Goal: Information Seeking & Learning: Learn about a topic

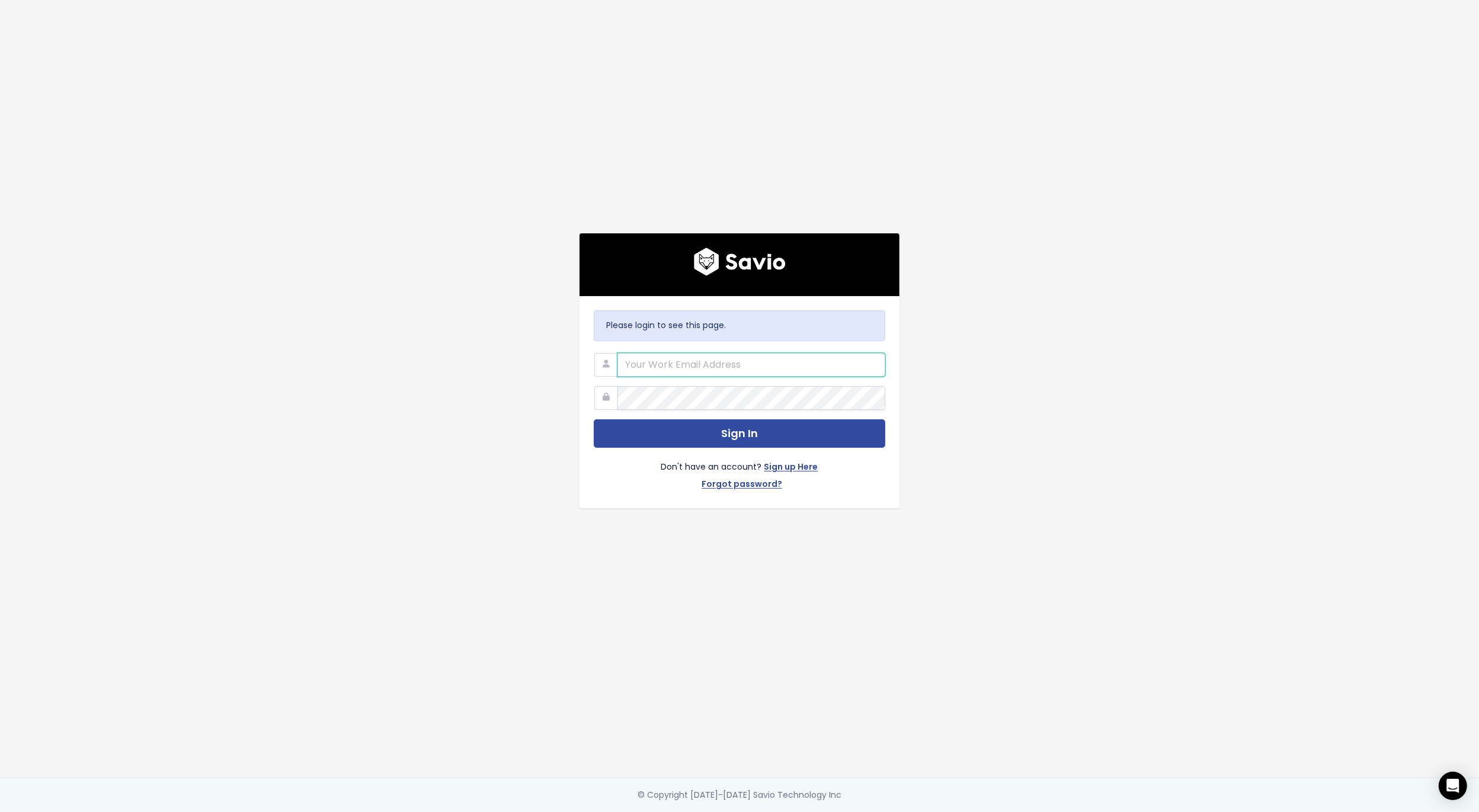
paste input "hannah.holmgren@shopventory.com"
type input "hannah.holmgren@shopventory.com"
click at [744, 434] on button "Sign In" at bounding box center [740, 434] width 292 height 29
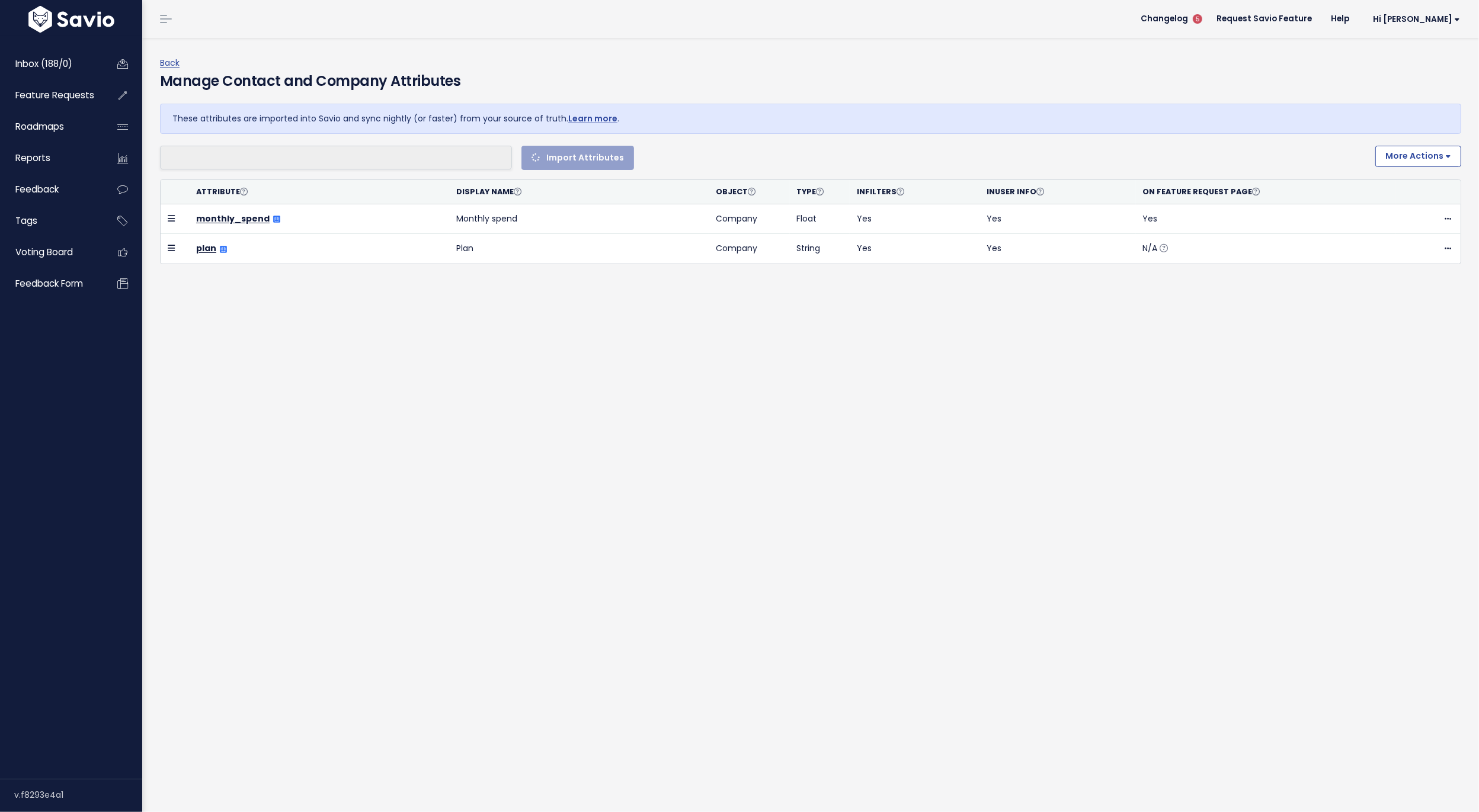
select select
click at [332, 492] on div "Back Manage Contact and Company Attributes These attributes are imported into S…" at bounding box center [810, 425] width 1336 height 774
click at [1321, 19] on link "Request Savio Feature" at bounding box center [1264, 18] width 114 height 18
click at [79, 97] on span "Feature Requests" at bounding box center [55, 95] width 79 height 12
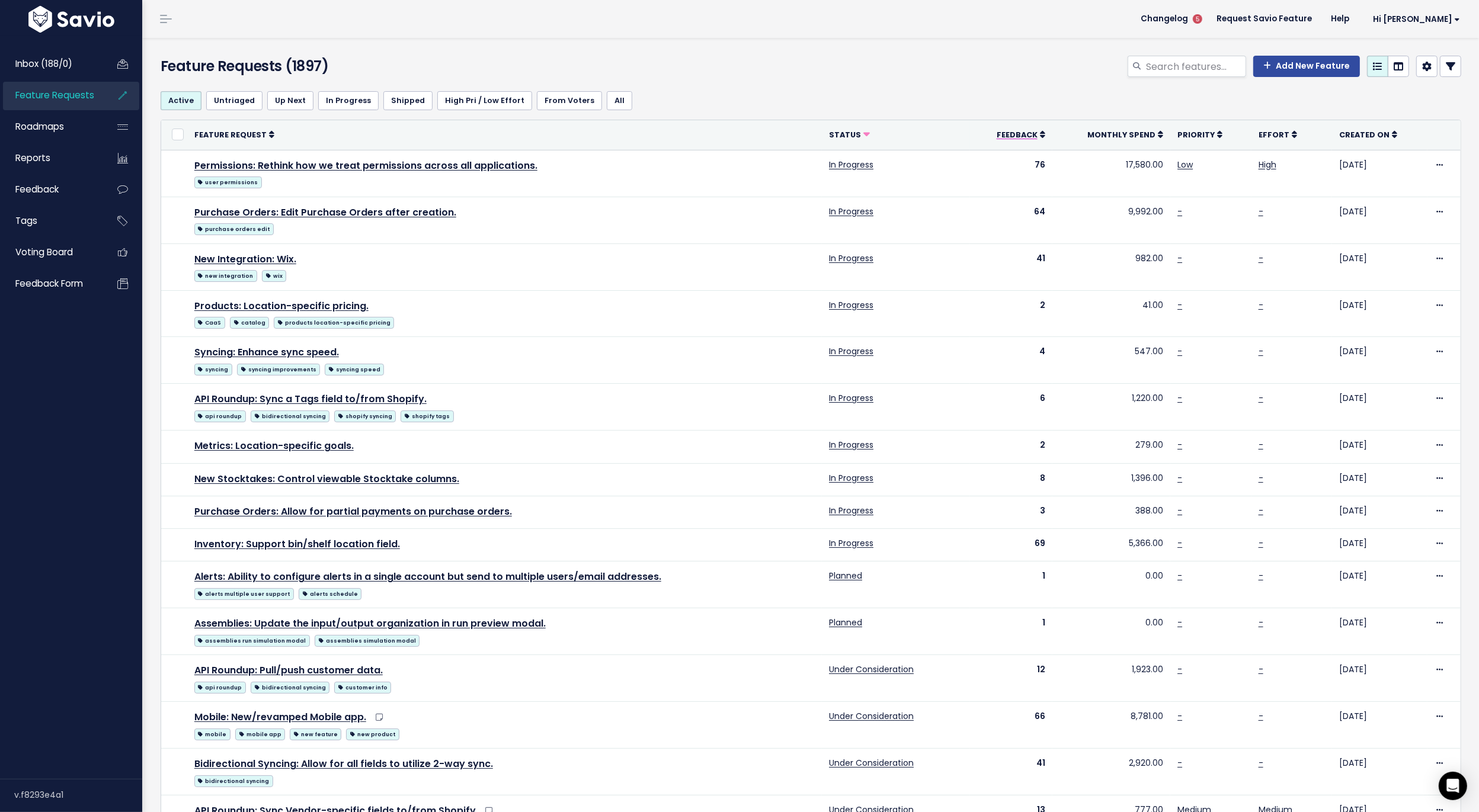
click at [1037, 140] on span "Feedback" at bounding box center [1017, 135] width 41 height 10
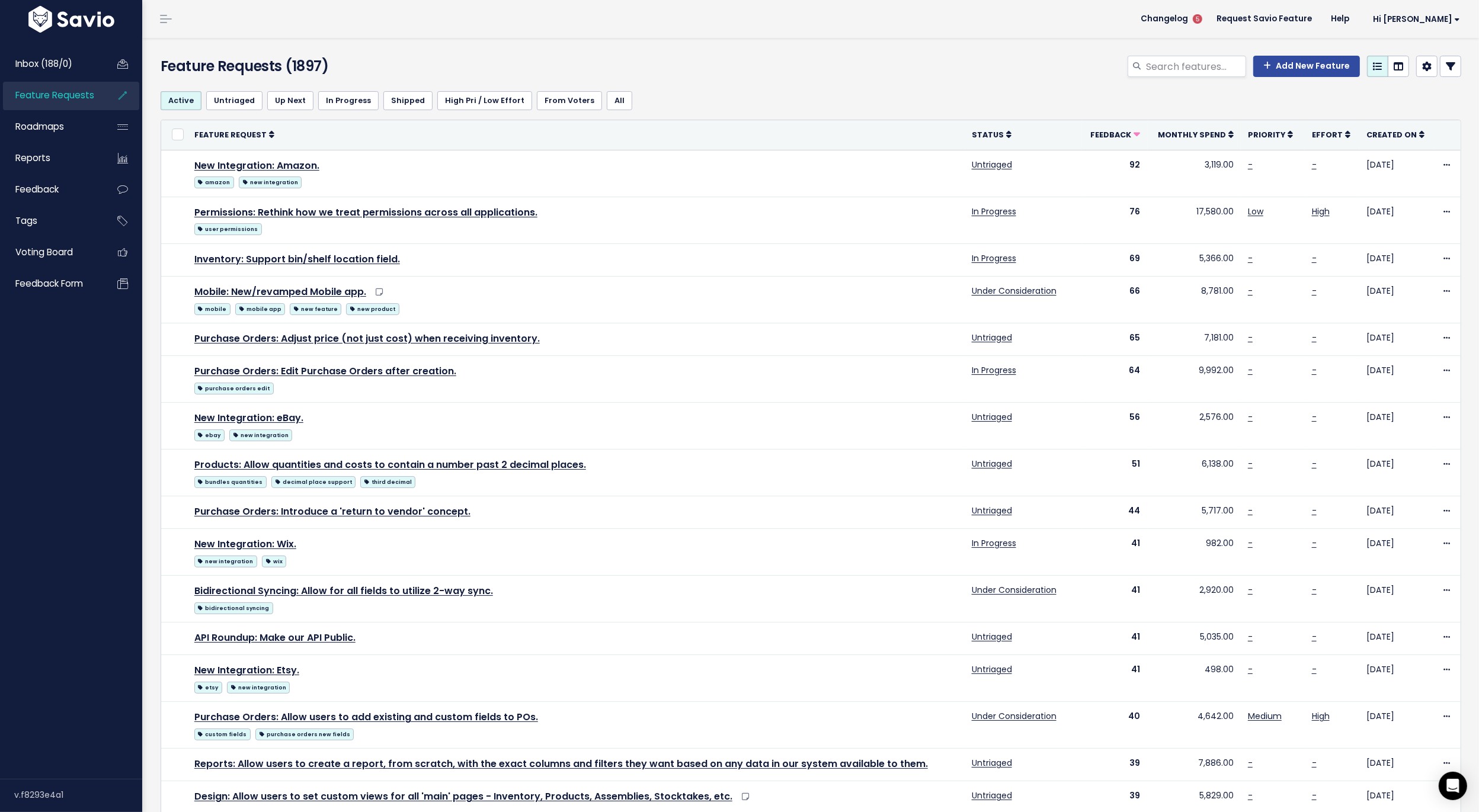
click at [1459, 70] on link at bounding box center [1450, 66] width 22 height 22
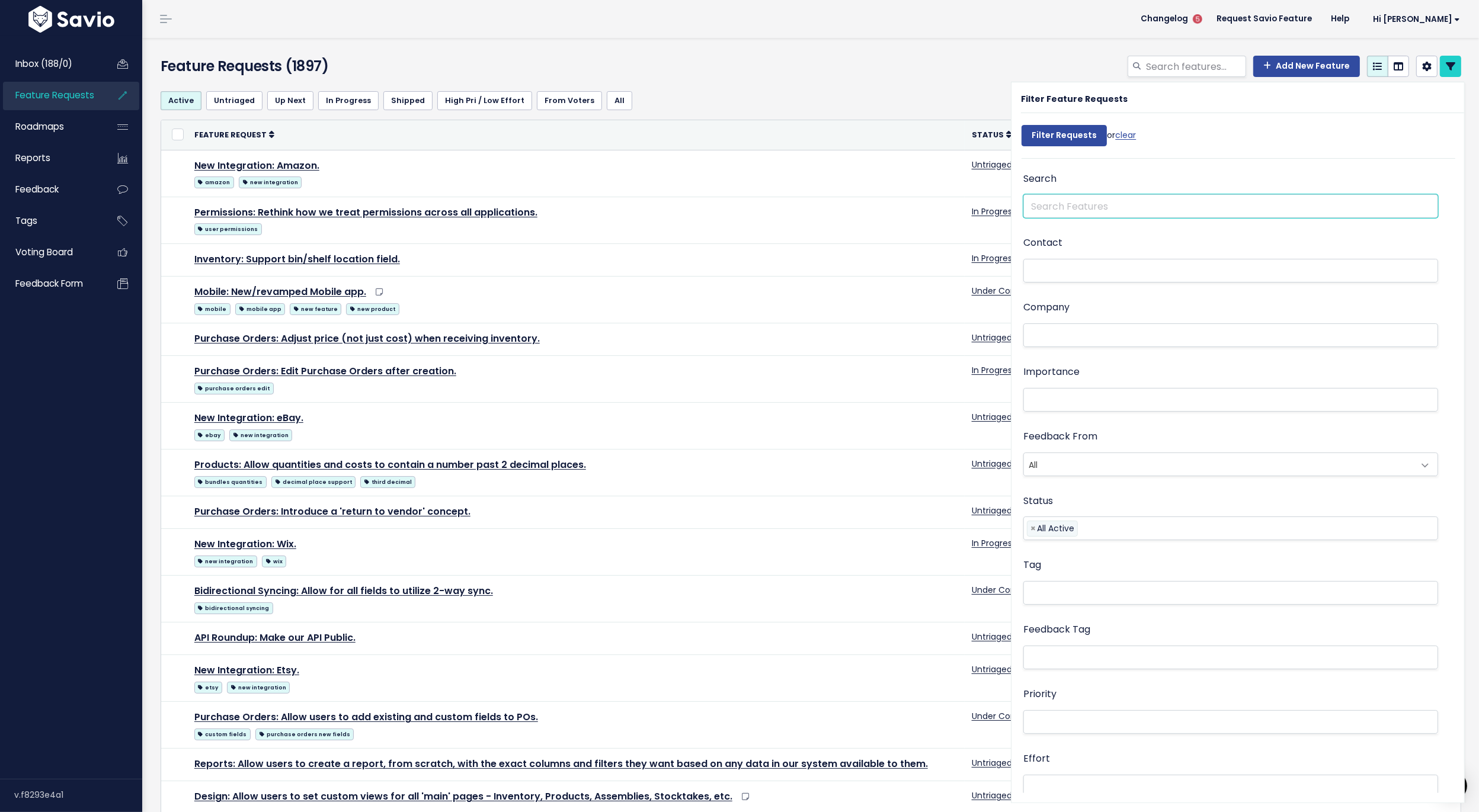
click at [1072, 202] on input "text" at bounding box center [1230, 206] width 415 height 24
type input "integration"
click at [1021, 125] on input "Filter Requests" at bounding box center [1064, 135] width 86 height 22
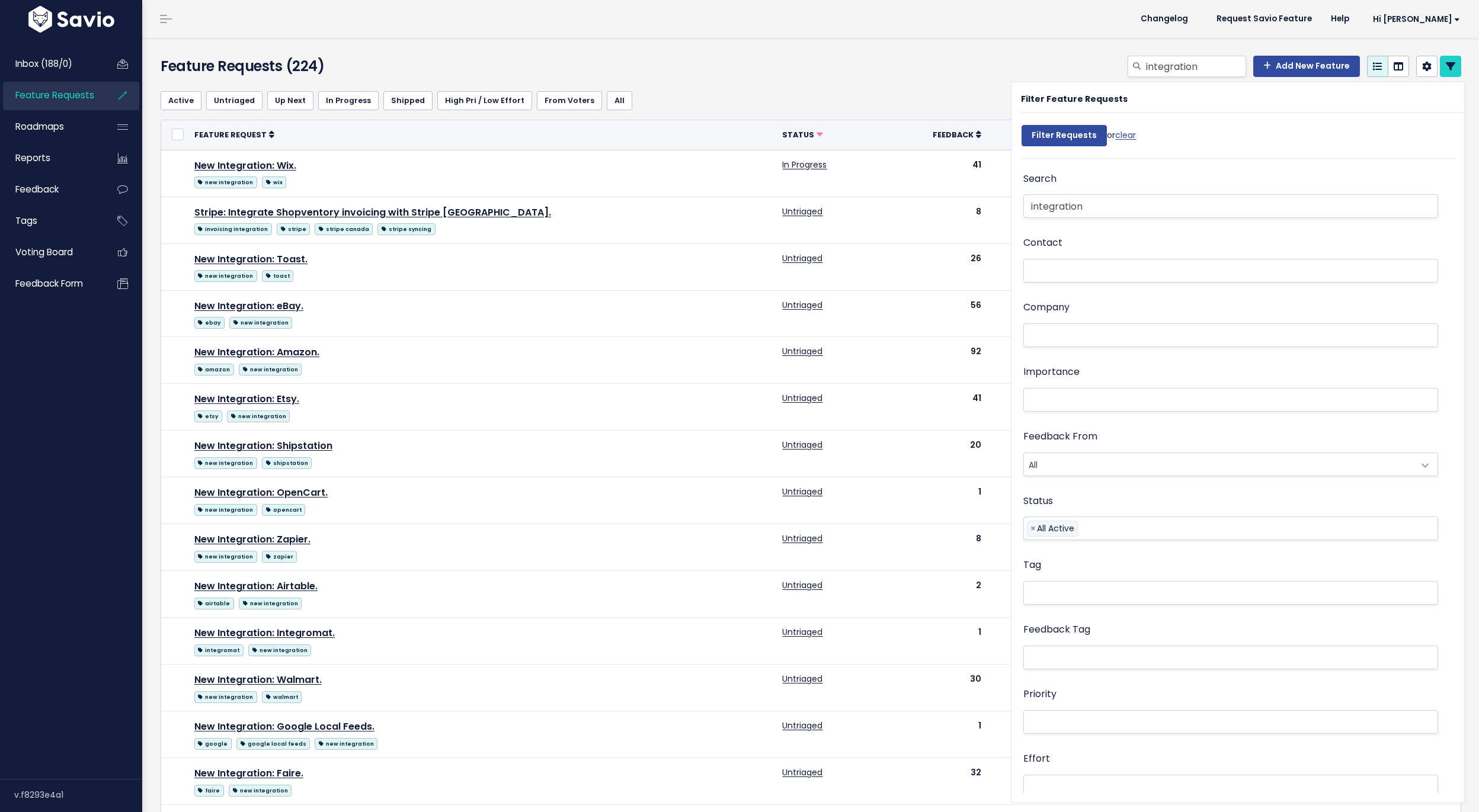
select select
click at [933, 132] on span "Feedback" at bounding box center [953, 135] width 41 height 10
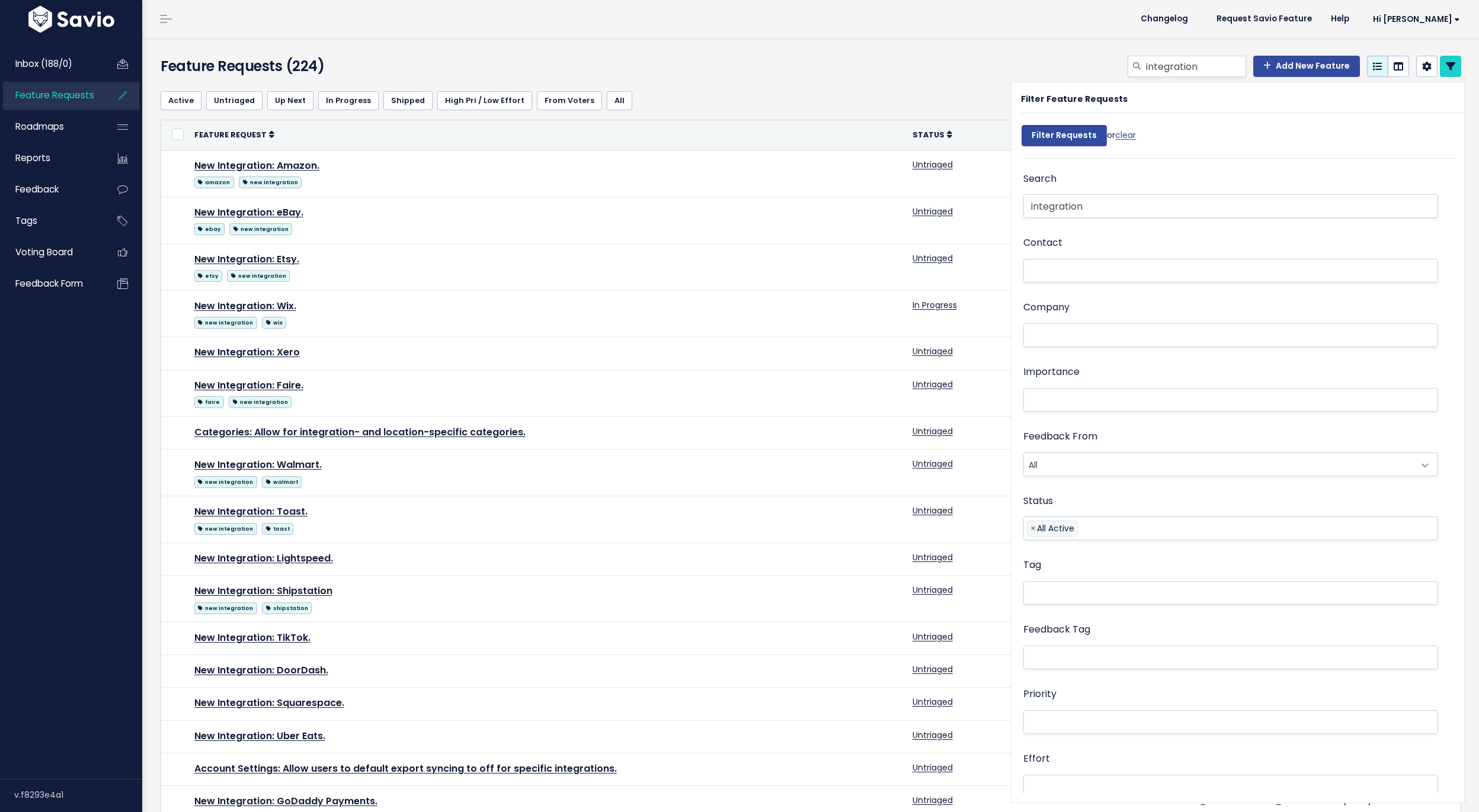
select select
click at [1460, 64] on link at bounding box center [1450, 66] width 22 height 22
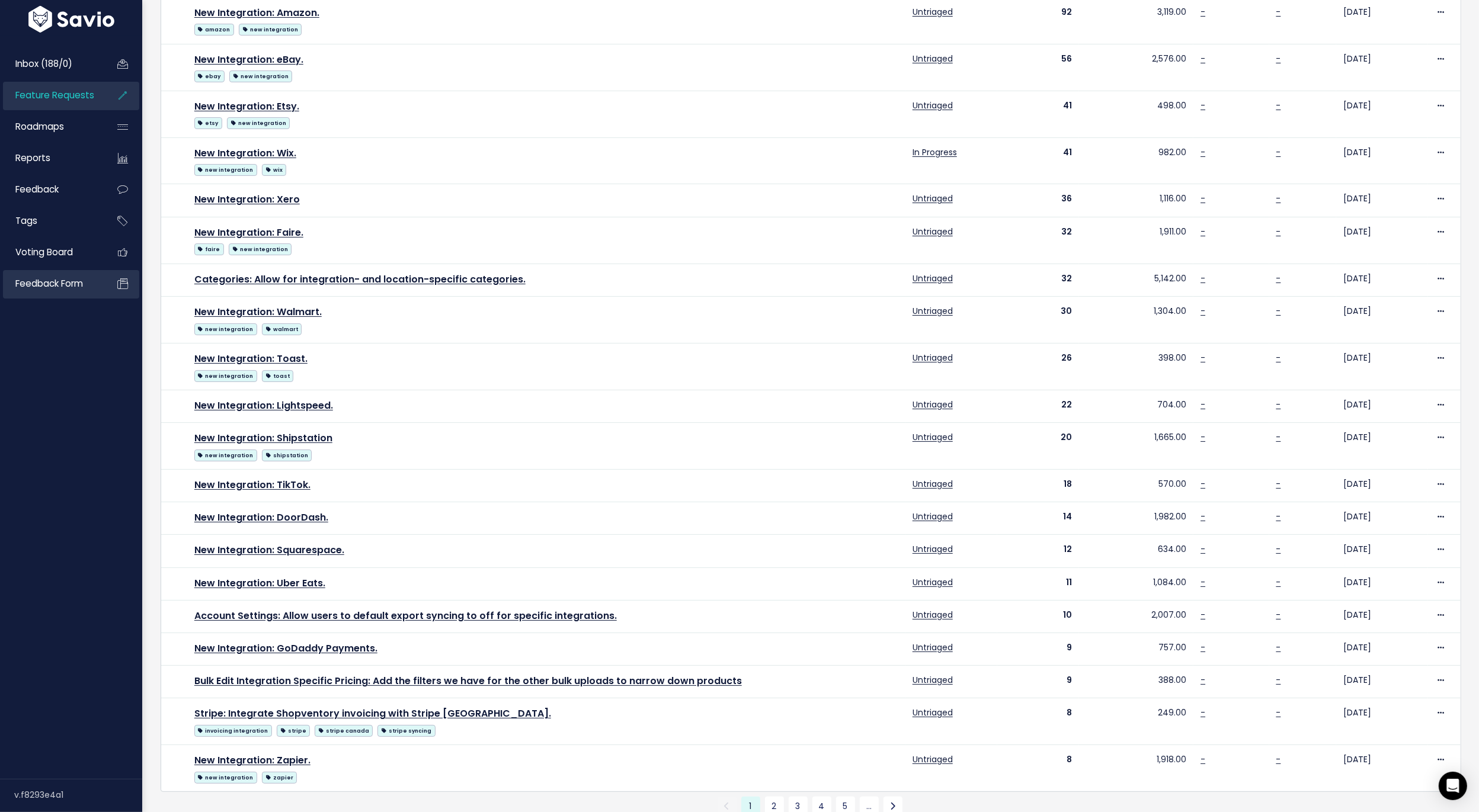
scroll to position [193, 0]
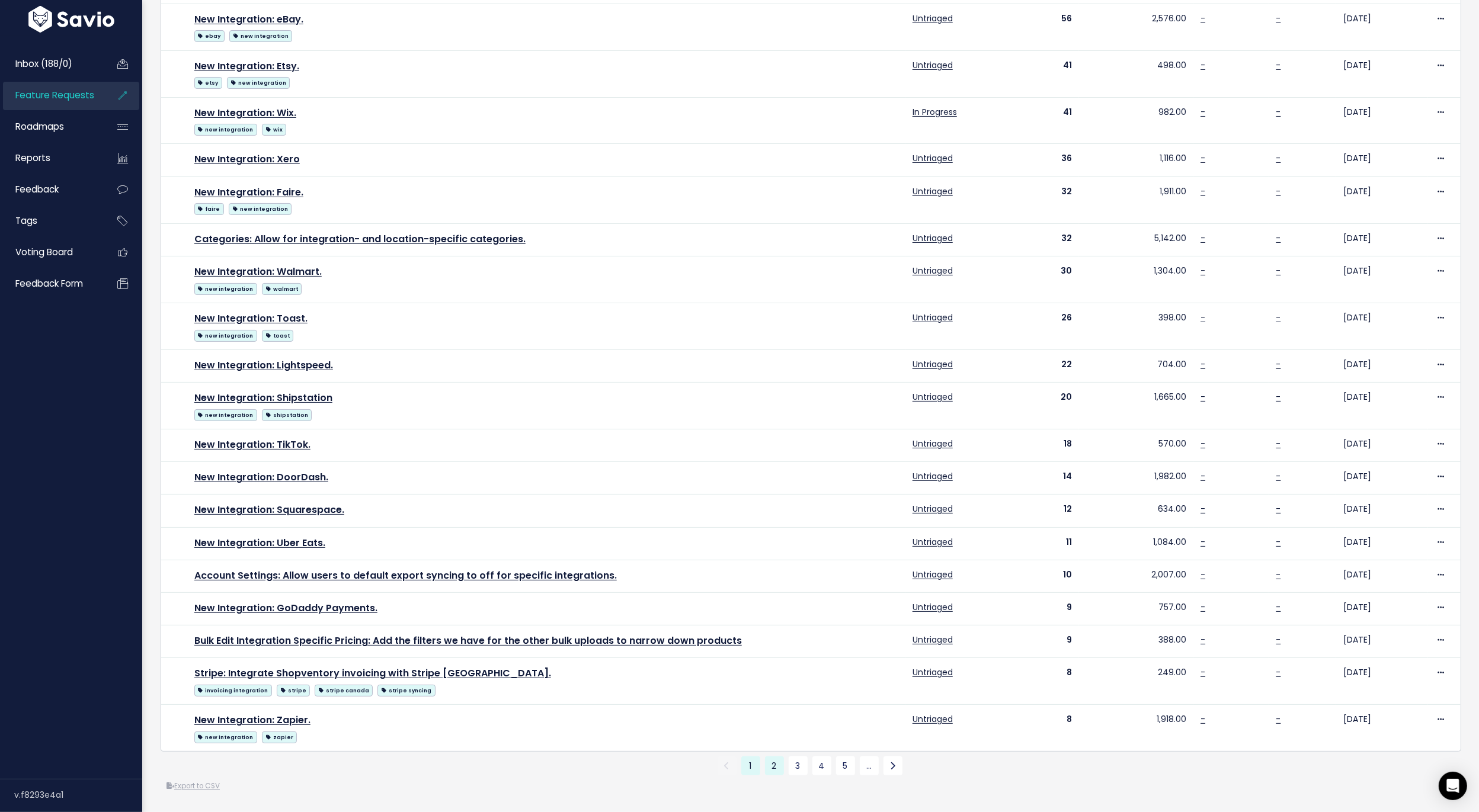
click at [775, 766] on link "2" at bounding box center [774, 766] width 19 height 19
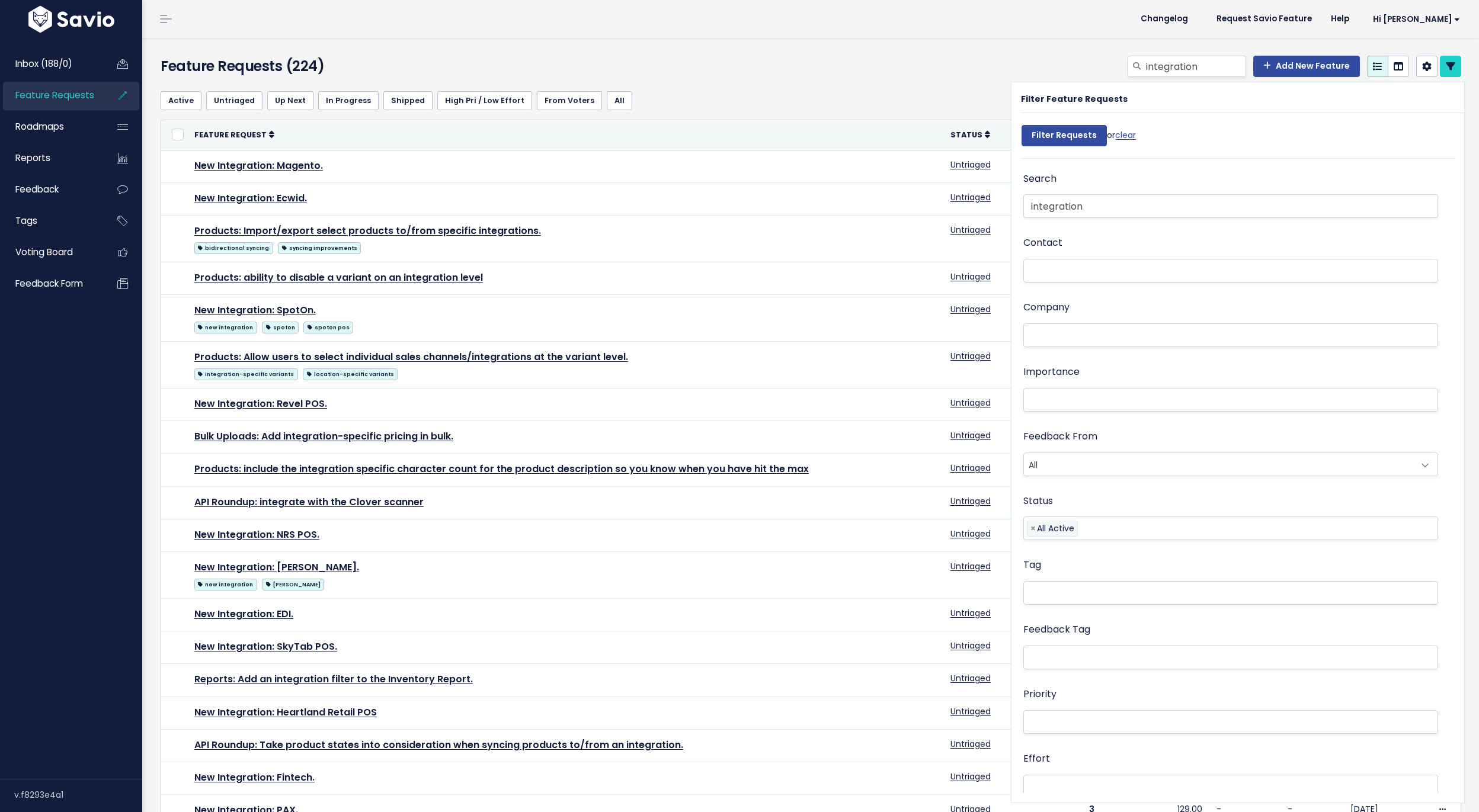
select select
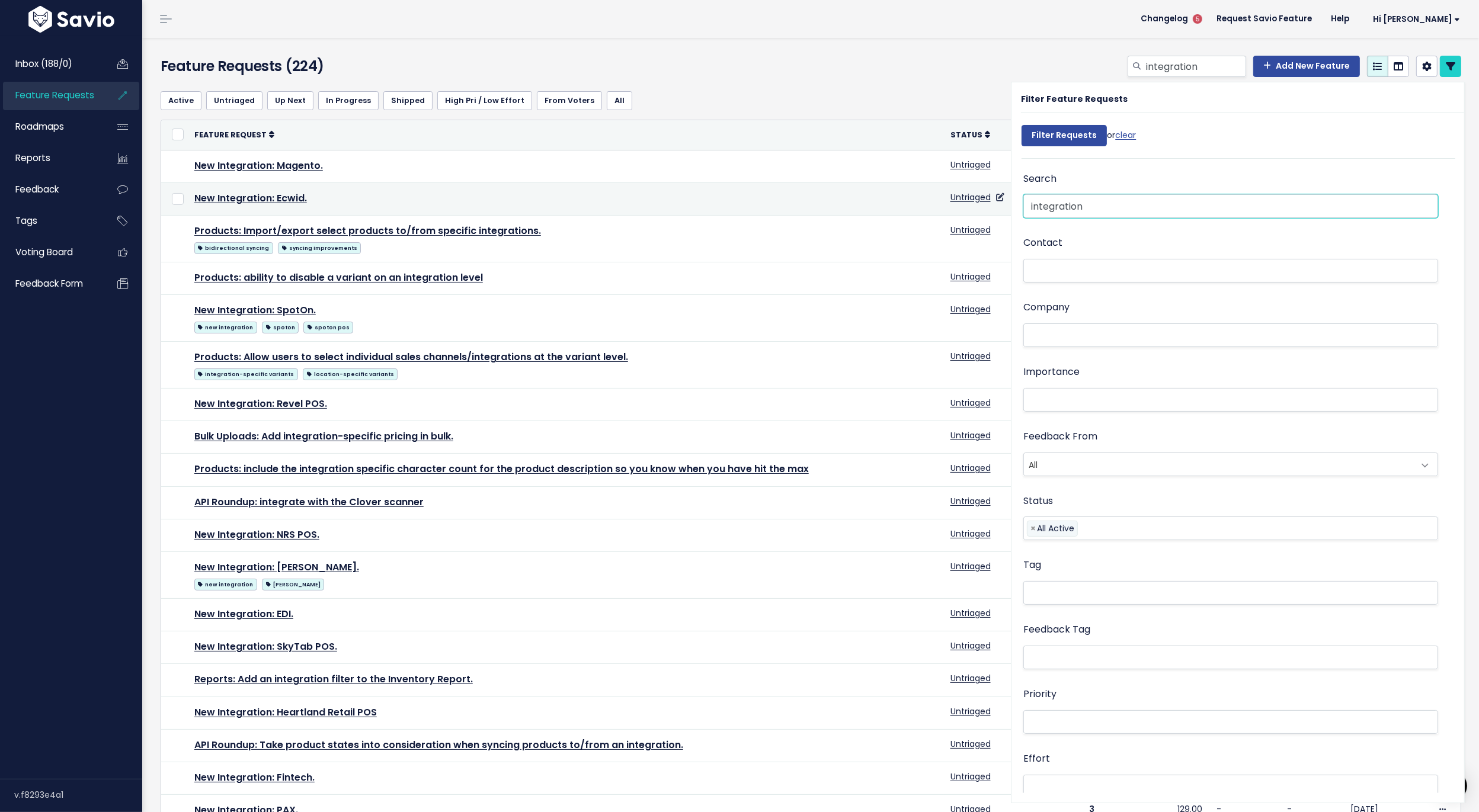
drag, startPoint x: 1103, startPoint y: 209, endPoint x: 965, endPoint y: 207, distance: 138.0
click at [965, 207] on div "Active Untriaged Up Next In Progress Shipped High Pri / Low Effort From [GEOGRA…" at bounding box center [813, 492] width 1324 height 820
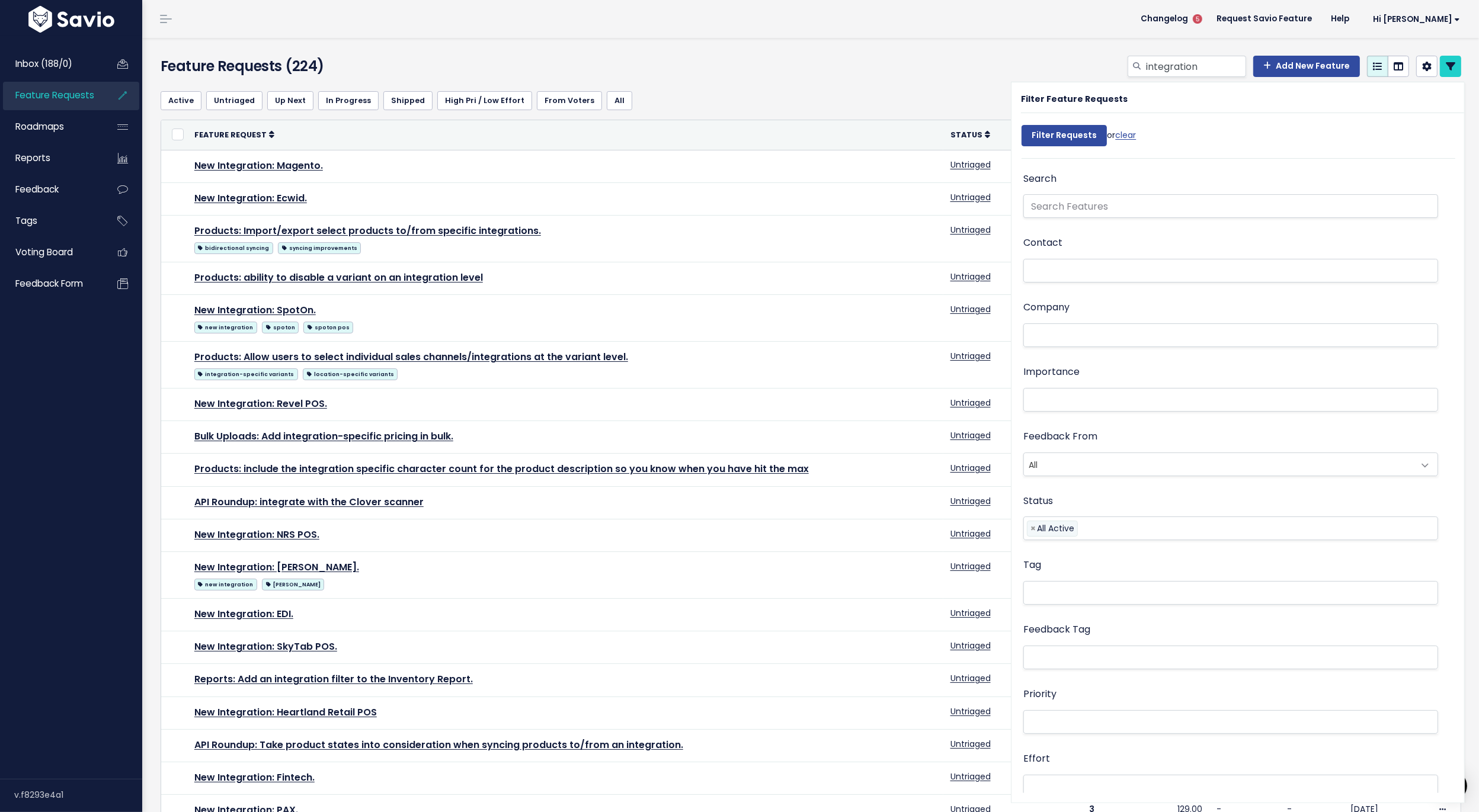
click at [877, 58] on div "integration Add New Feature" at bounding box center [1031, 69] width 879 height 26
click at [1453, 58] on link at bounding box center [1450, 66] width 22 height 22
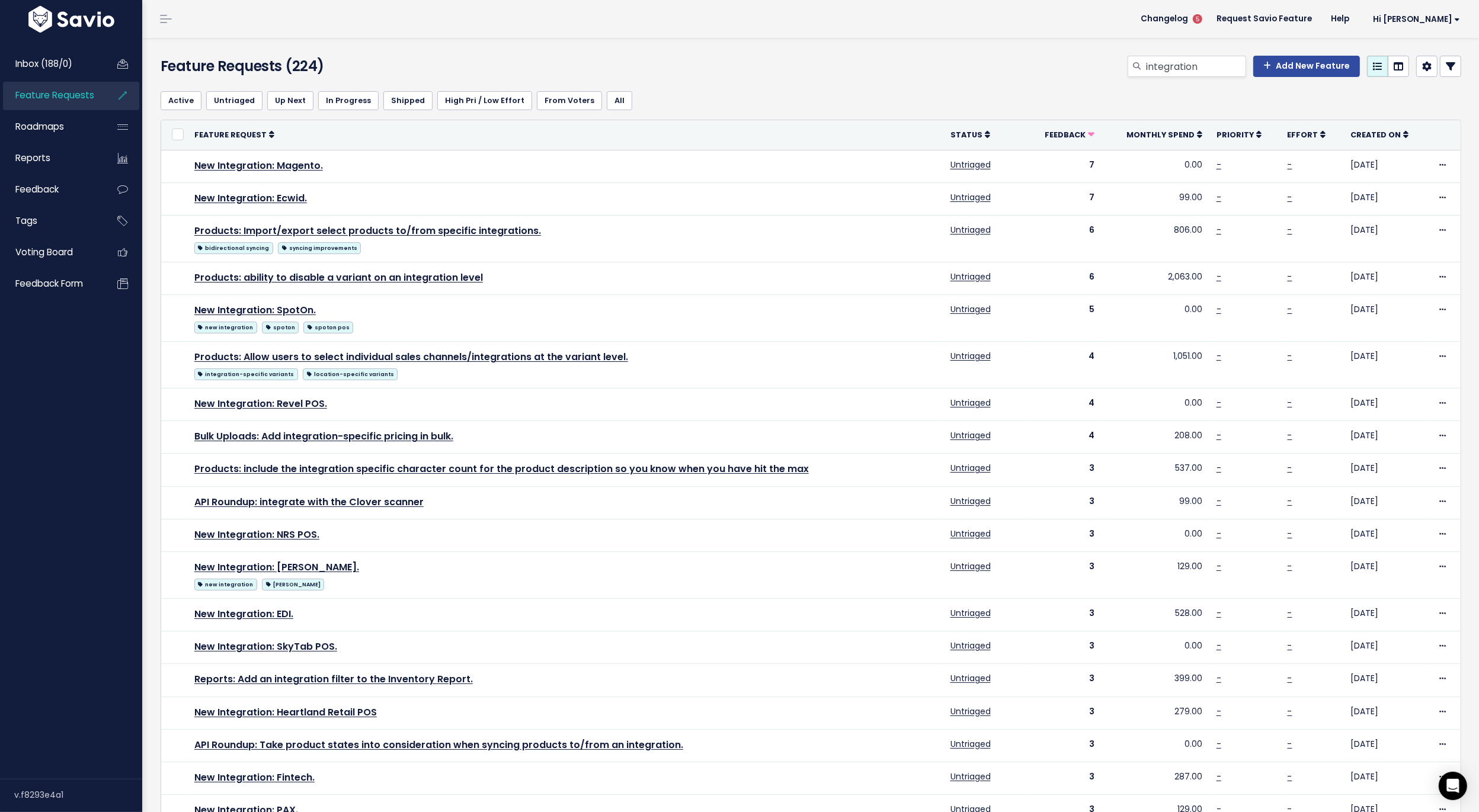
click at [1454, 66] on icon at bounding box center [1450, 66] width 9 height 9
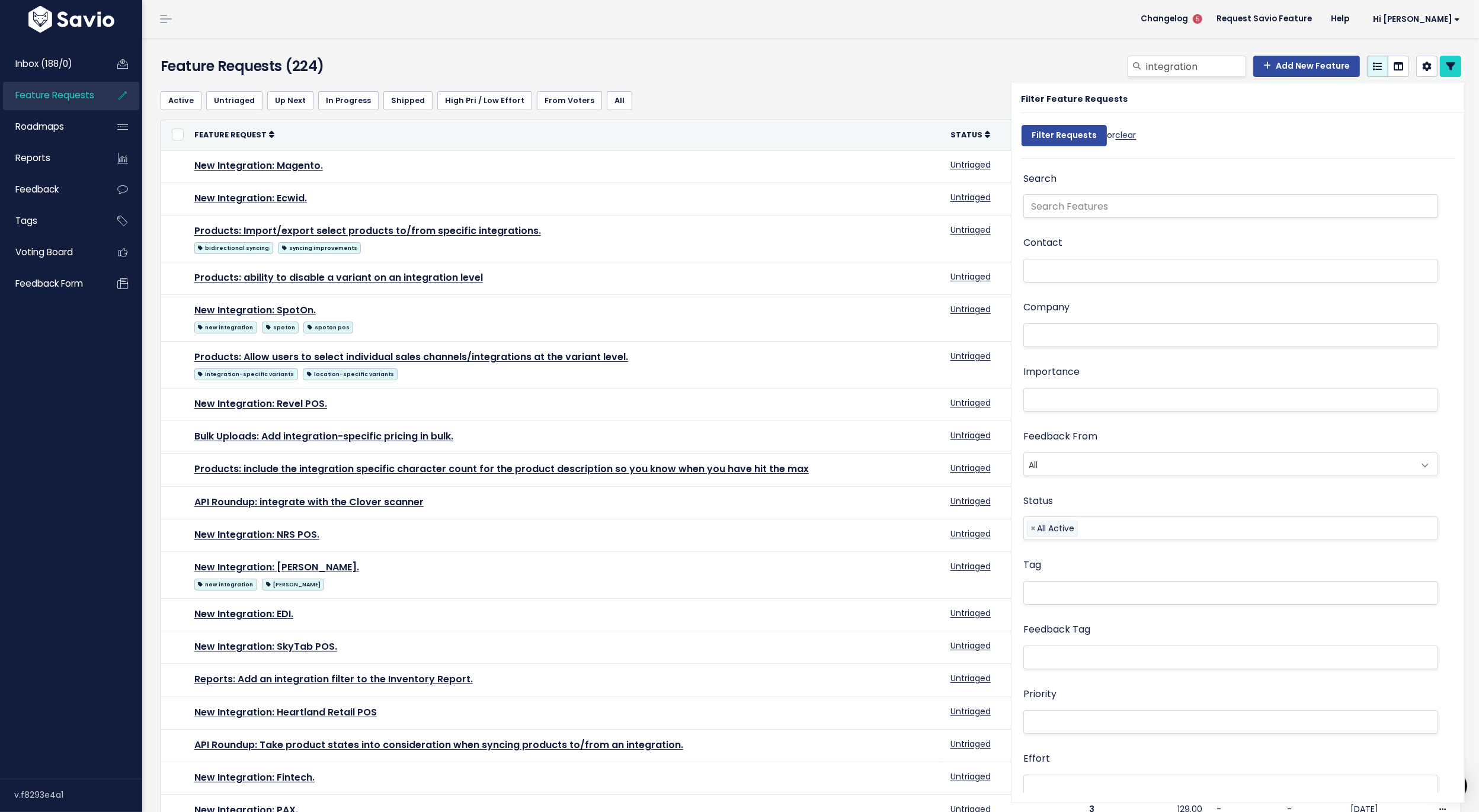
click at [1128, 134] on link "clear" at bounding box center [1125, 135] width 21 height 12
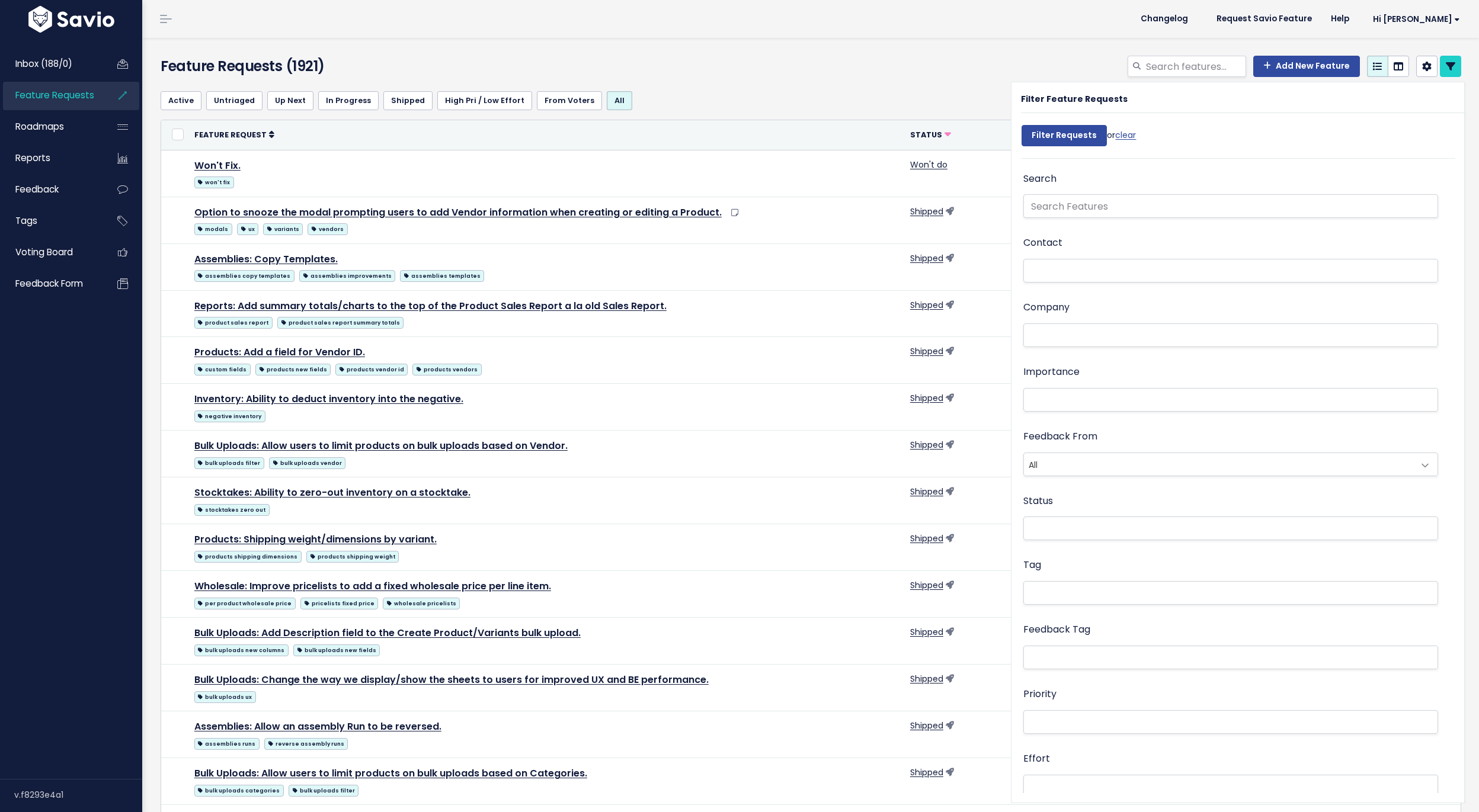
select select
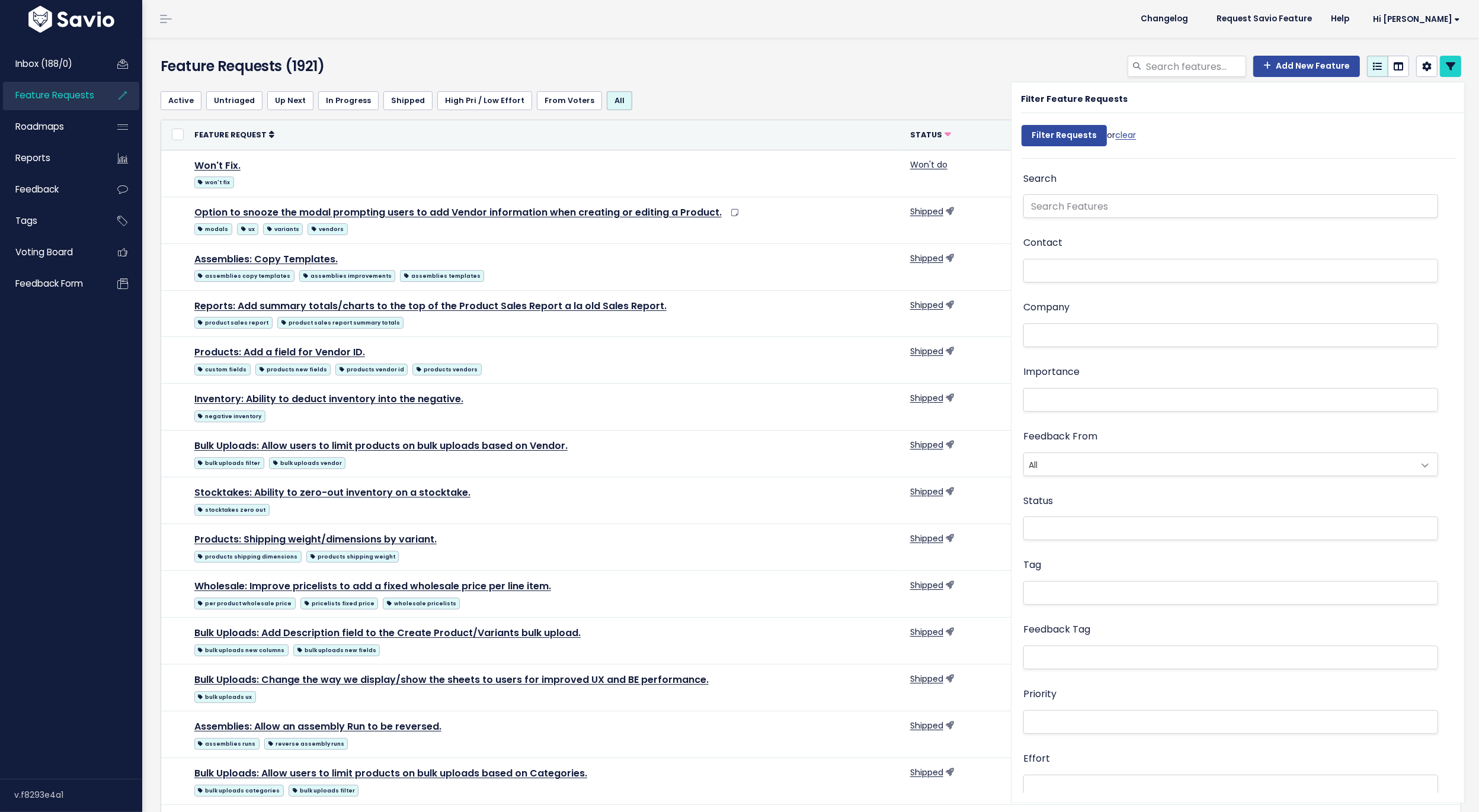
click at [939, 52] on div "Feature Requests (1921) Add New Feature" at bounding box center [808, 60] width 1333 height 44
click at [1448, 70] on icon at bounding box center [1450, 66] width 9 height 9
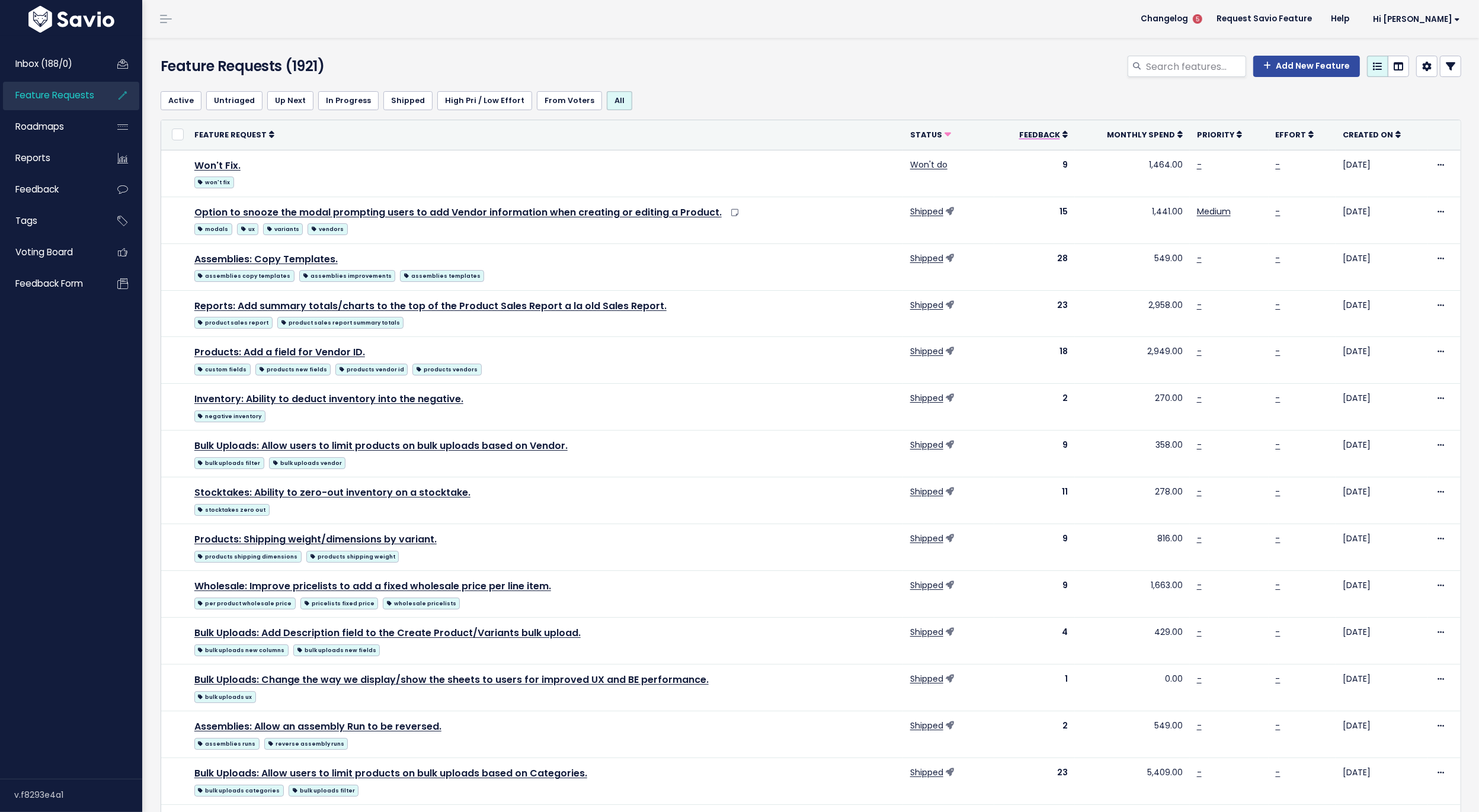
click at [1053, 132] on span "Feedback" at bounding box center [1039, 135] width 41 height 10
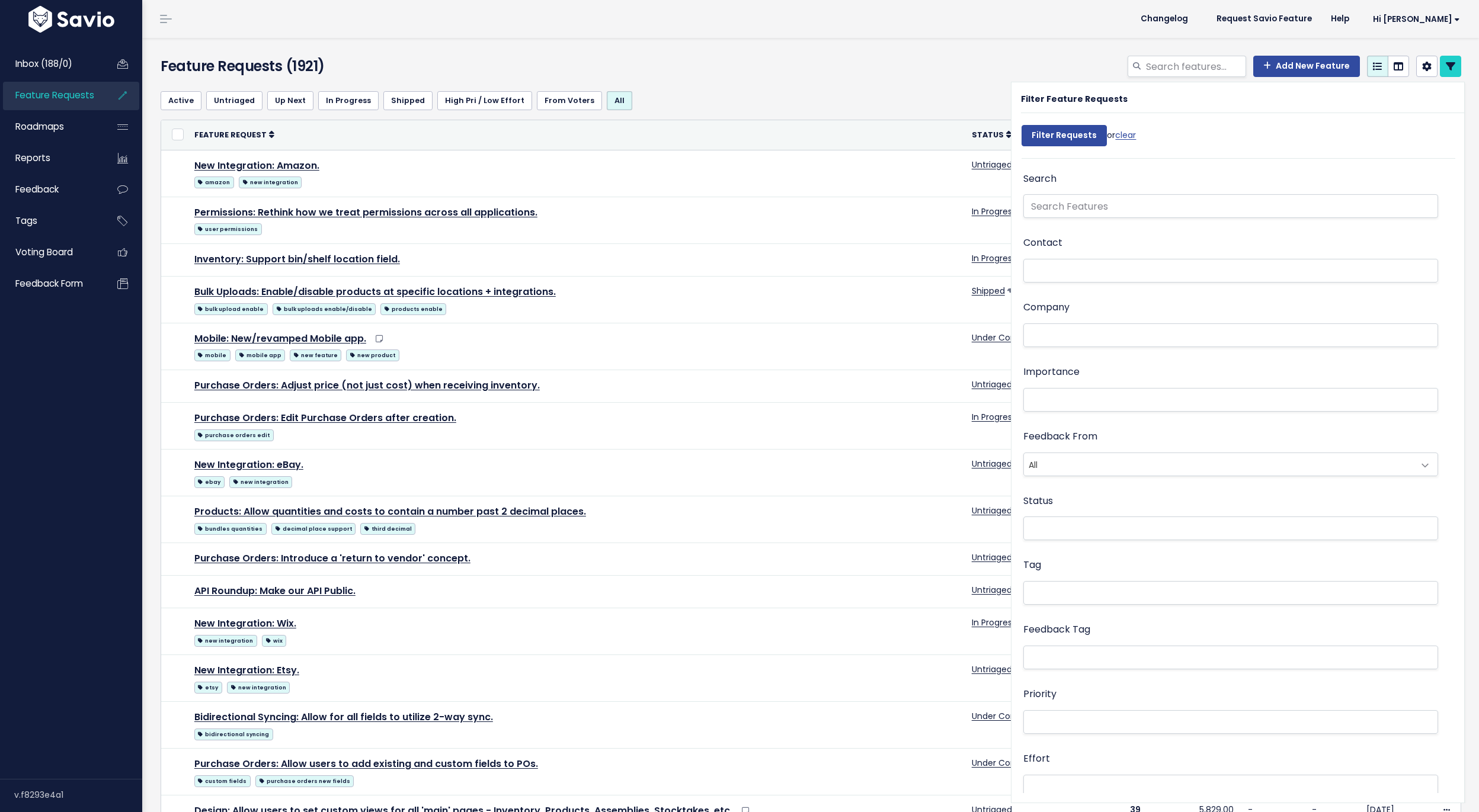
select select
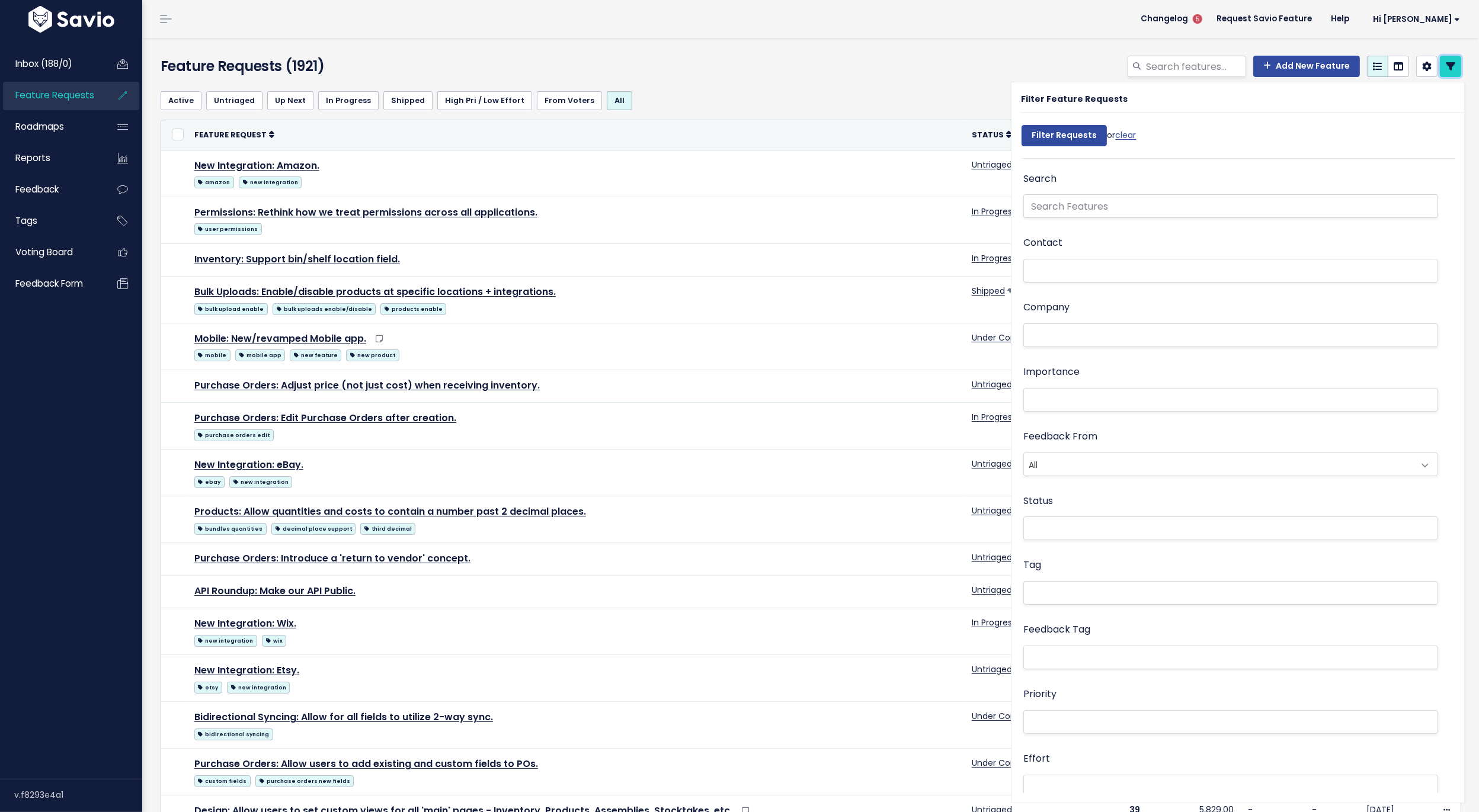
click at [1451, 62] on icon at bounding box center [1450, 66] width 9 height 9
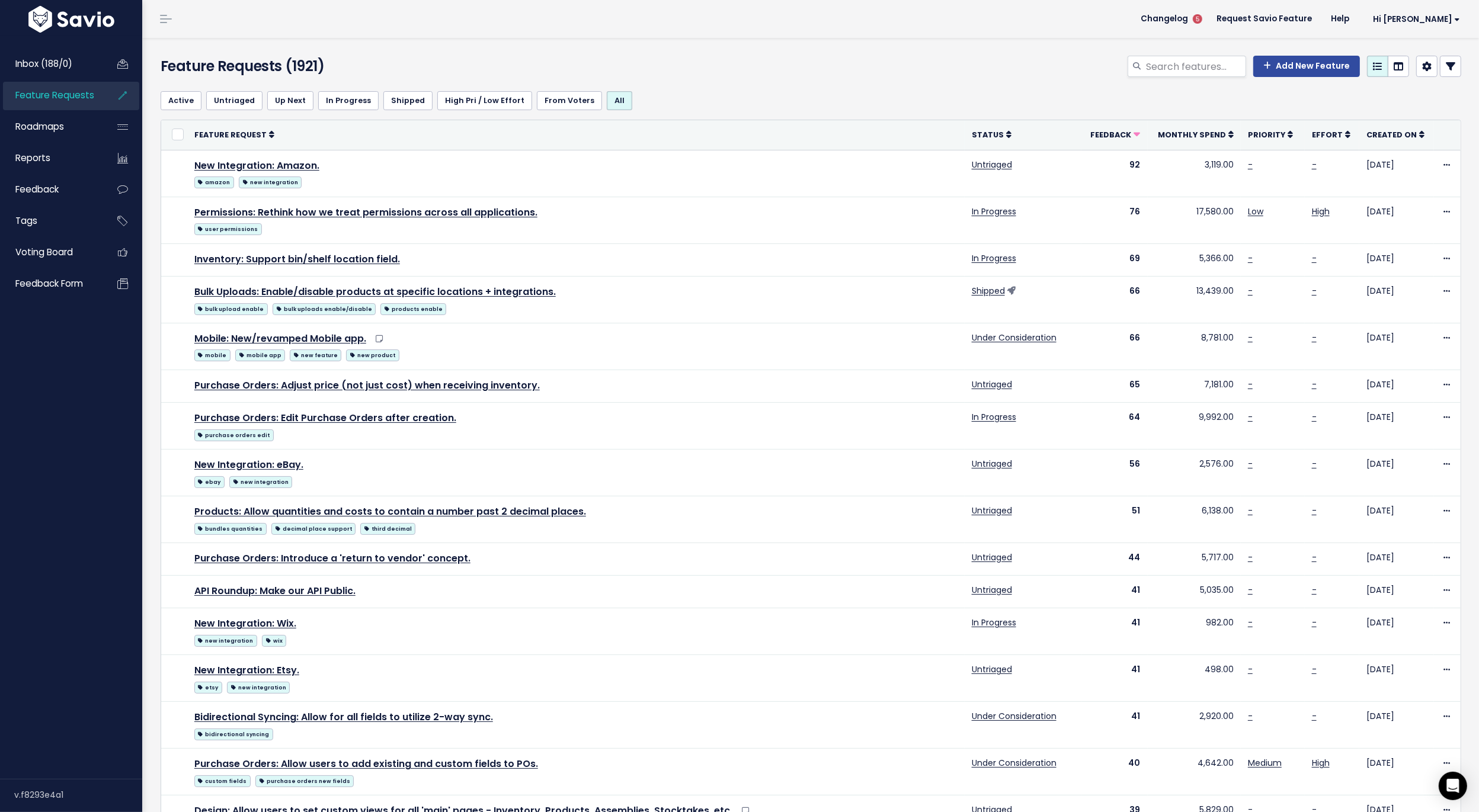
click at [1449, 63] on icon at bounding box center [1450, 66] width 9 height 9
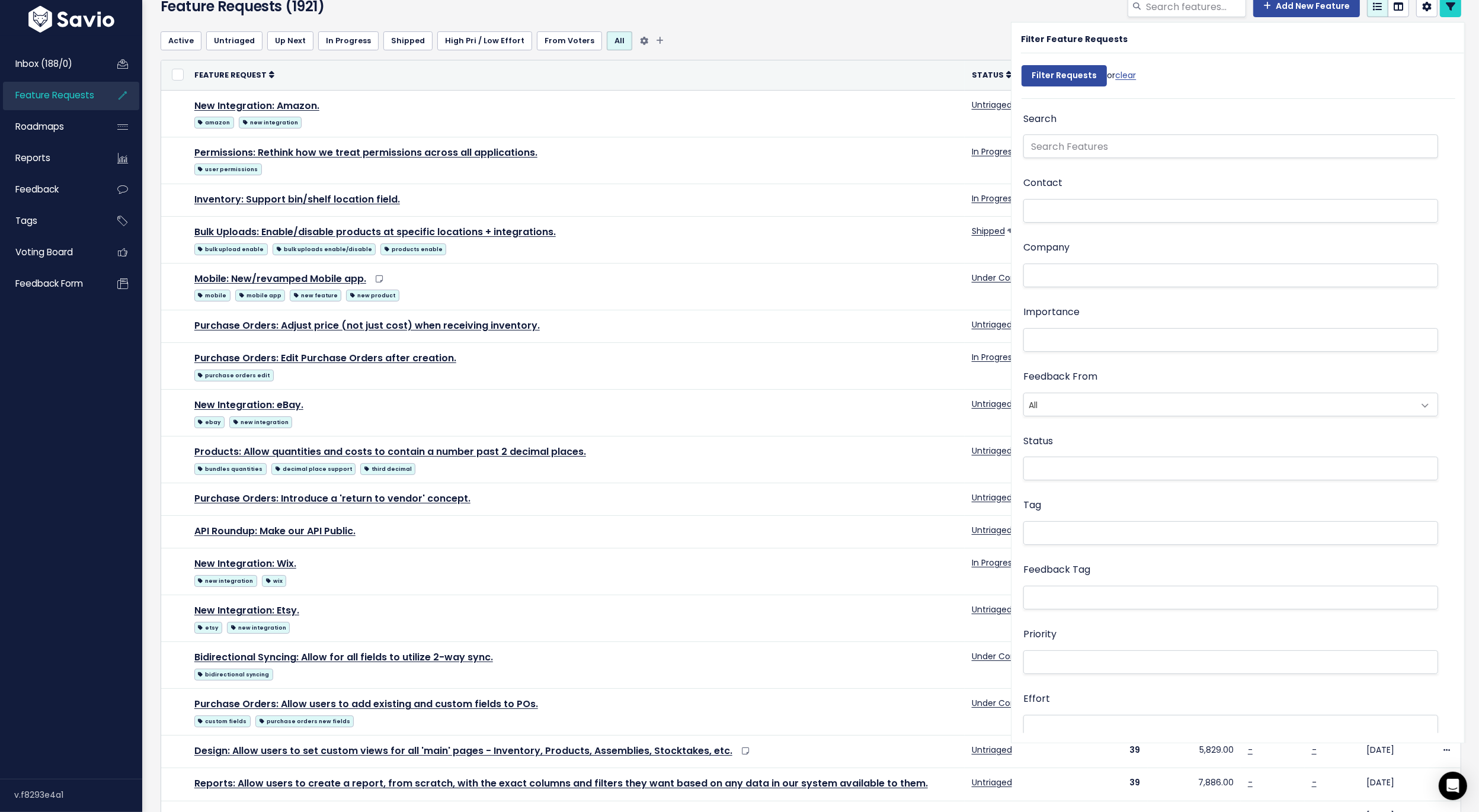
click at [949, 48] on ul "Active Untriaged Up Next In Progress Shipped High Pri / Low Effort From Voters …" at bounding box center [811, 41] width 1301 height 19
click at [1451, 13] on link at bounding box center [1450, 6] width 22 height 22
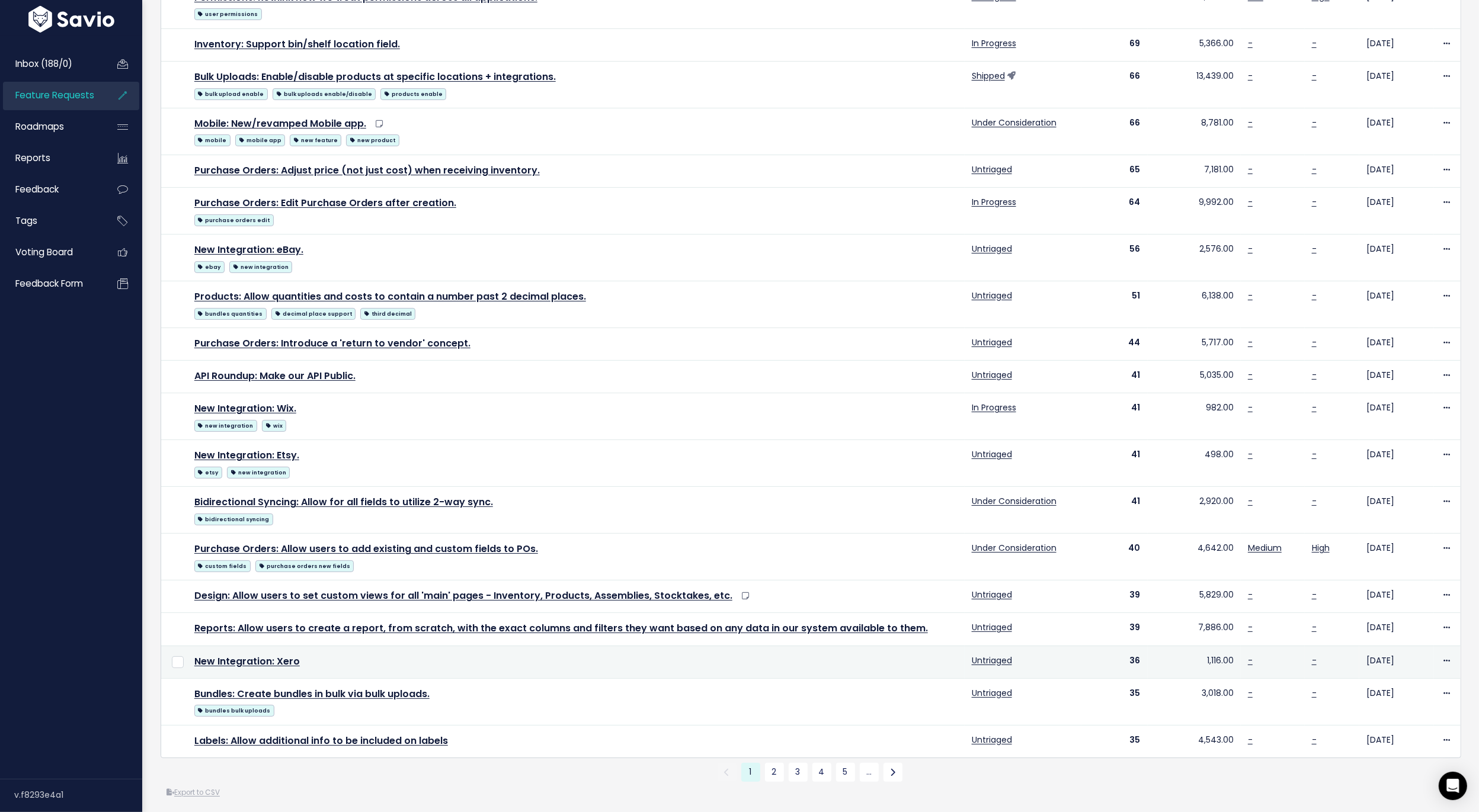
scroll to position [222, 0]
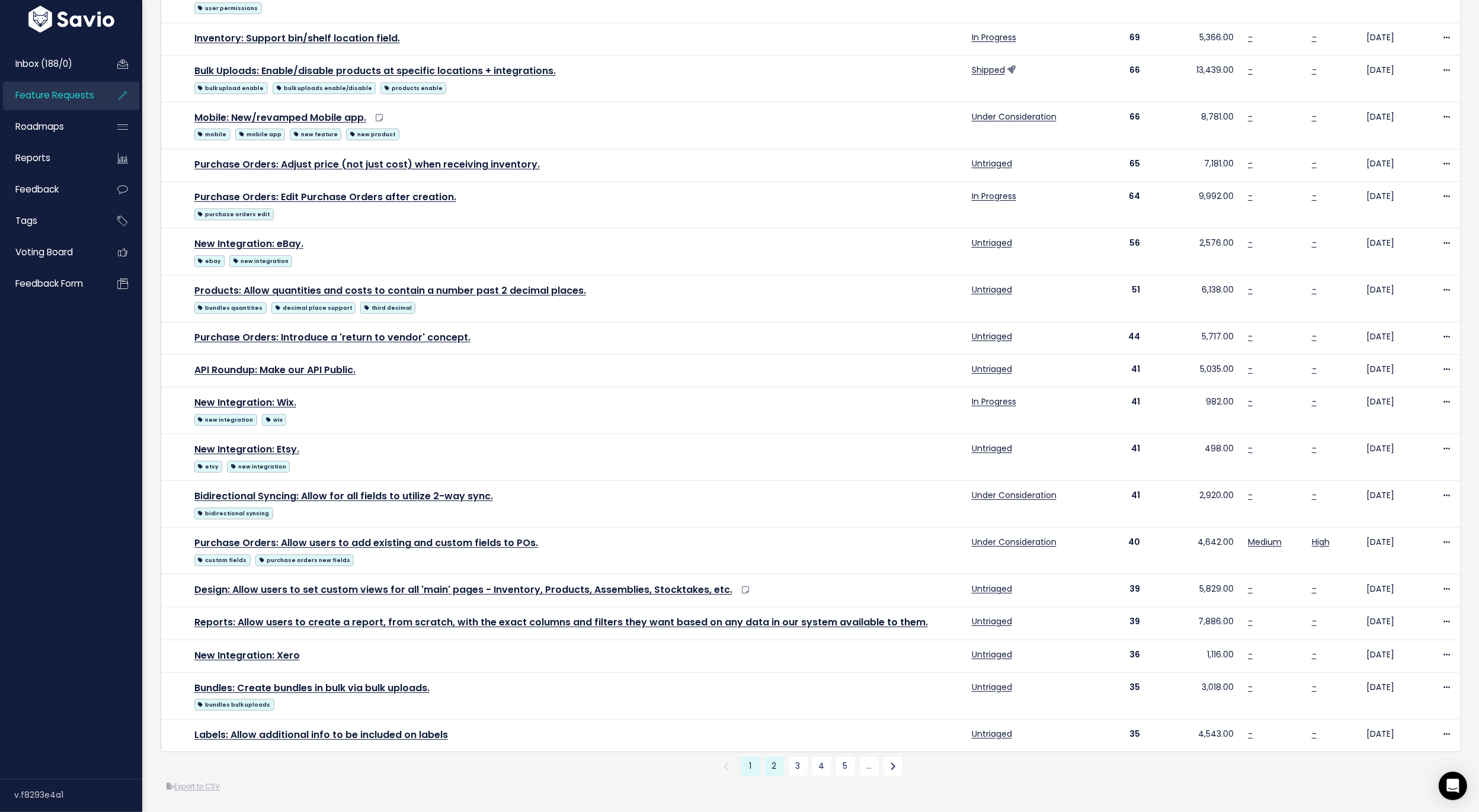
click at [778, 765] on link "2" at bounding box center [774, 766] width 19 height 19
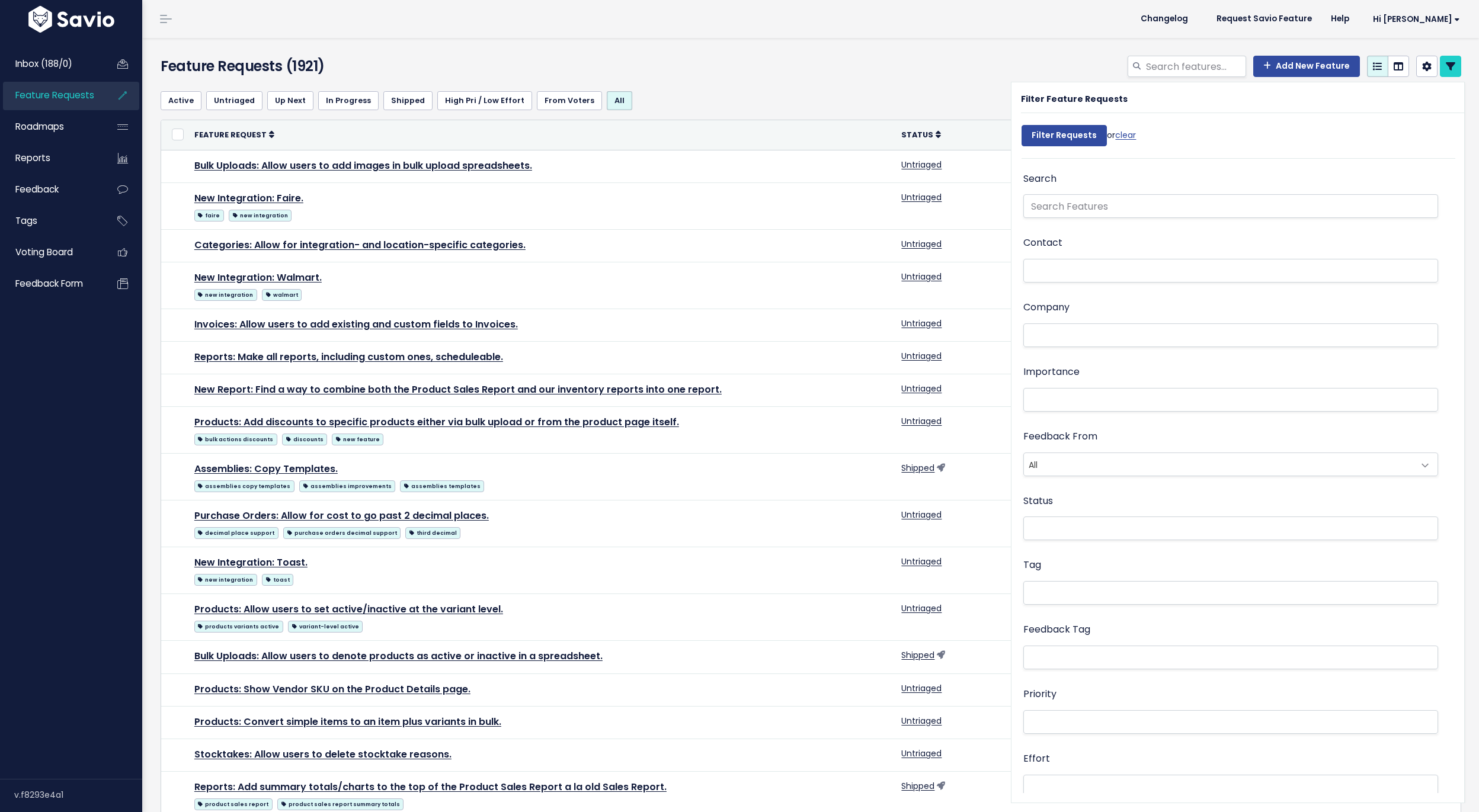
select select
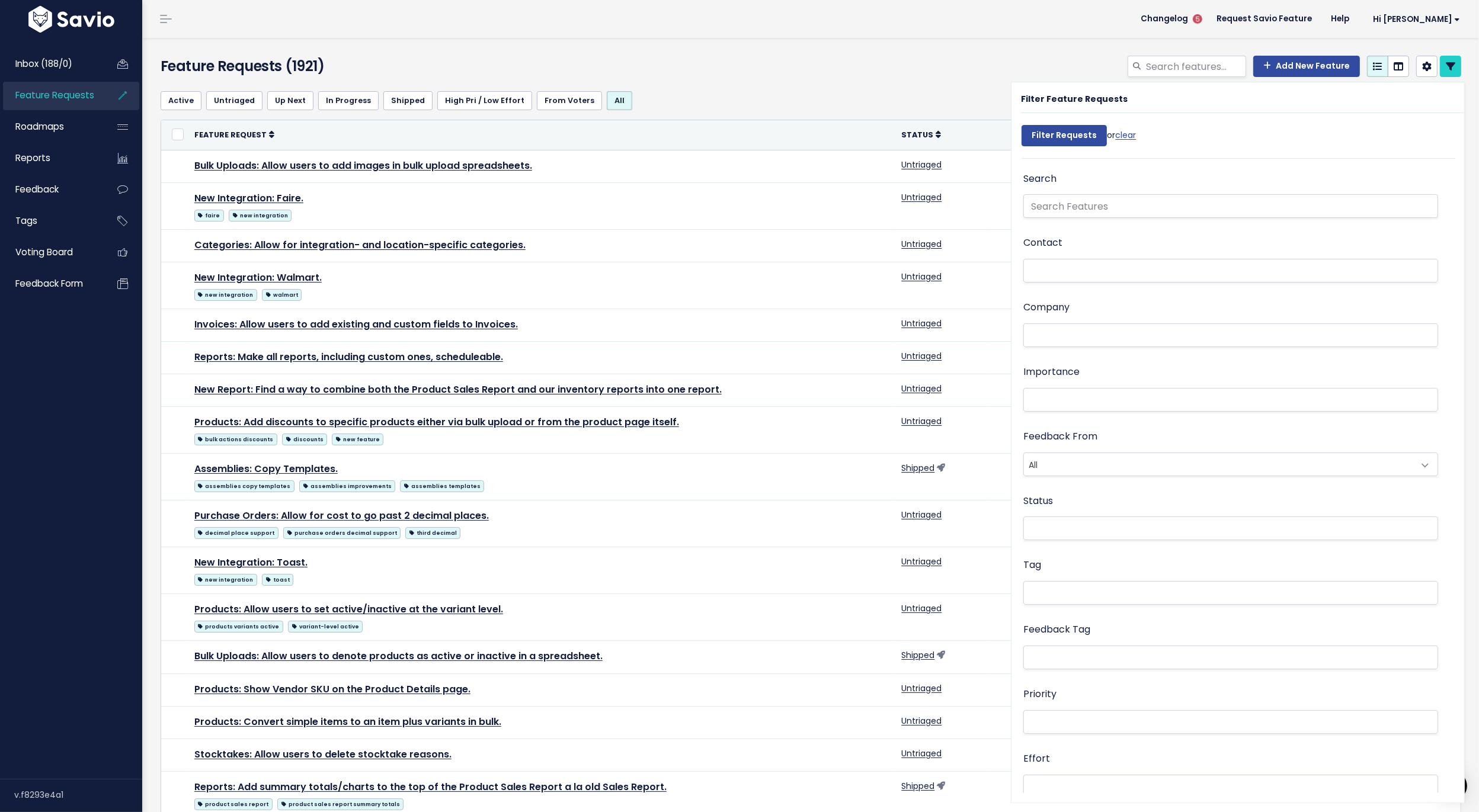
click at [155, 484] on div "Active Untriaged Up Next In Progress Shipped High Pri / Low Effort From [GEOGRA…" at bounding box center [813, 527] width 1324 height 890
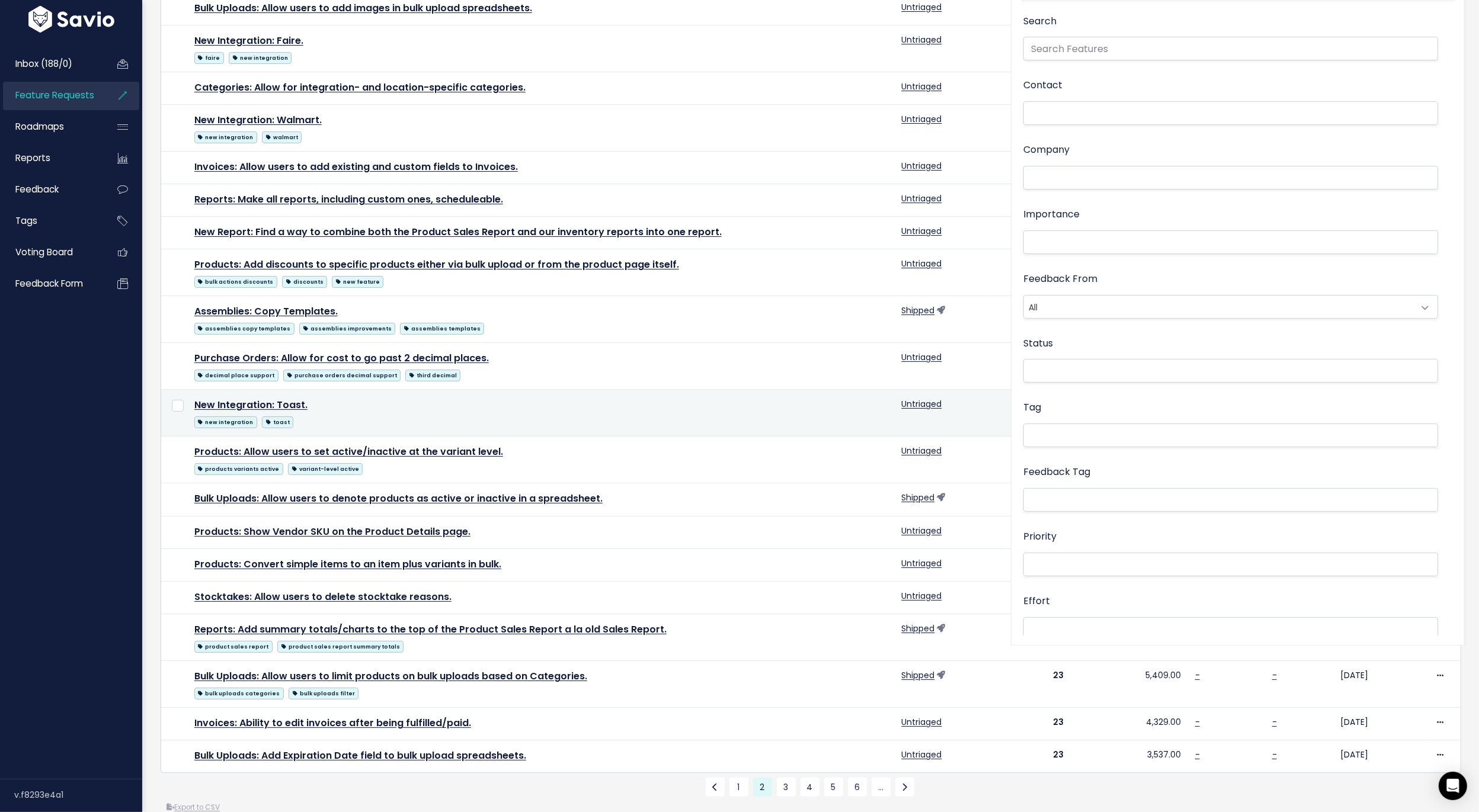
scroll to position [178, 0]
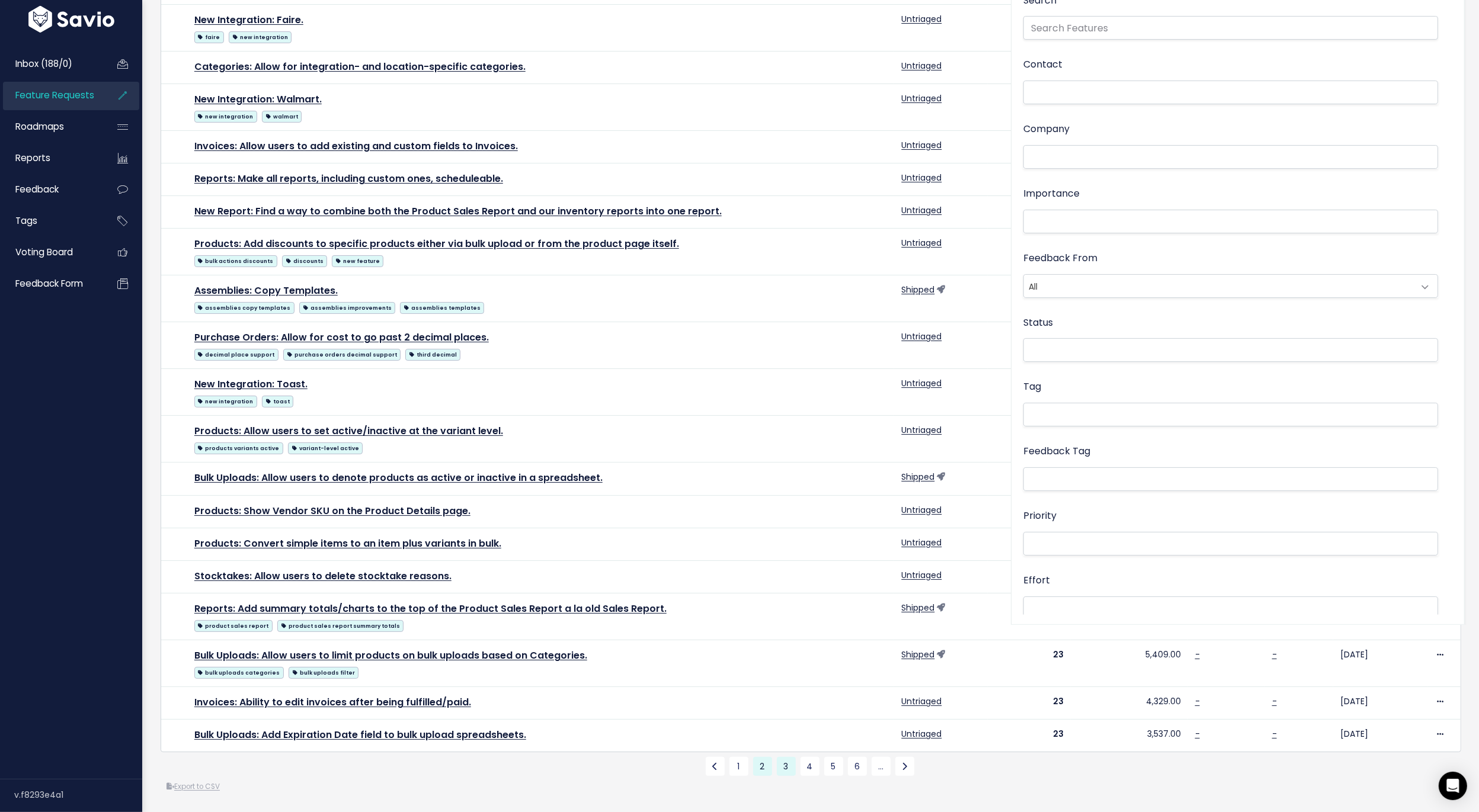
click at [792, 765] on link "3" at bounding box center [786, 766] width 19 height 19
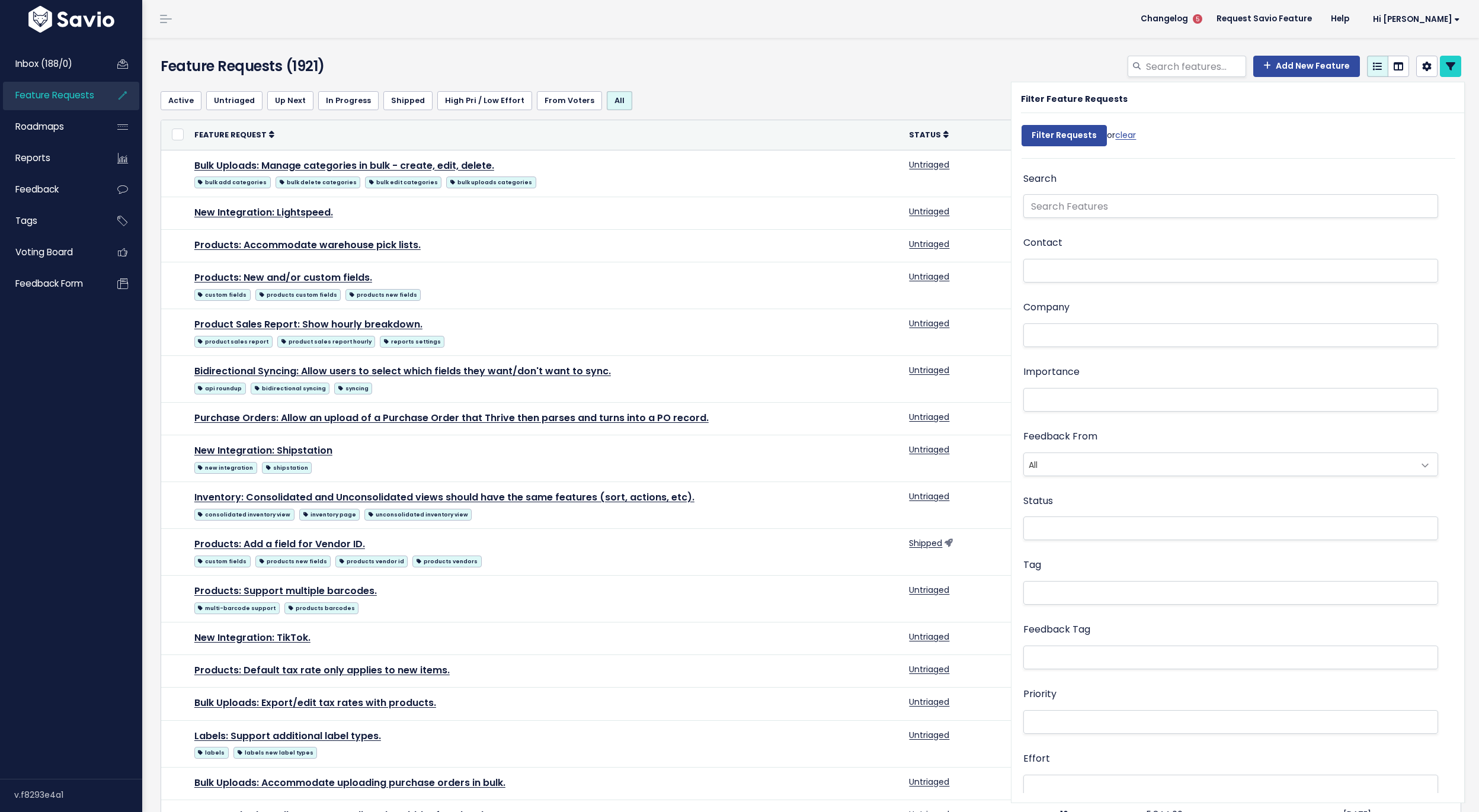
select select
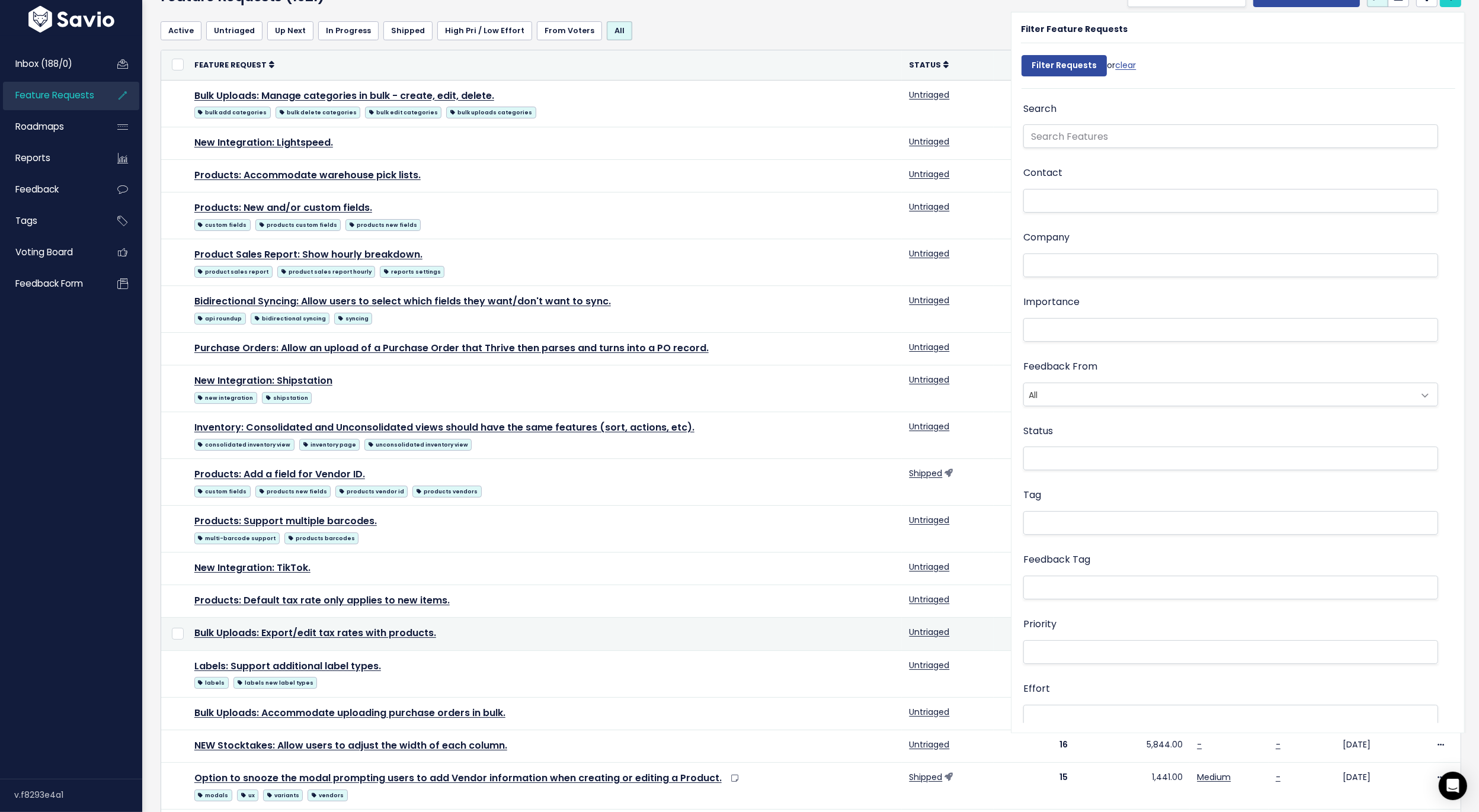
scroll to position [193, 0]
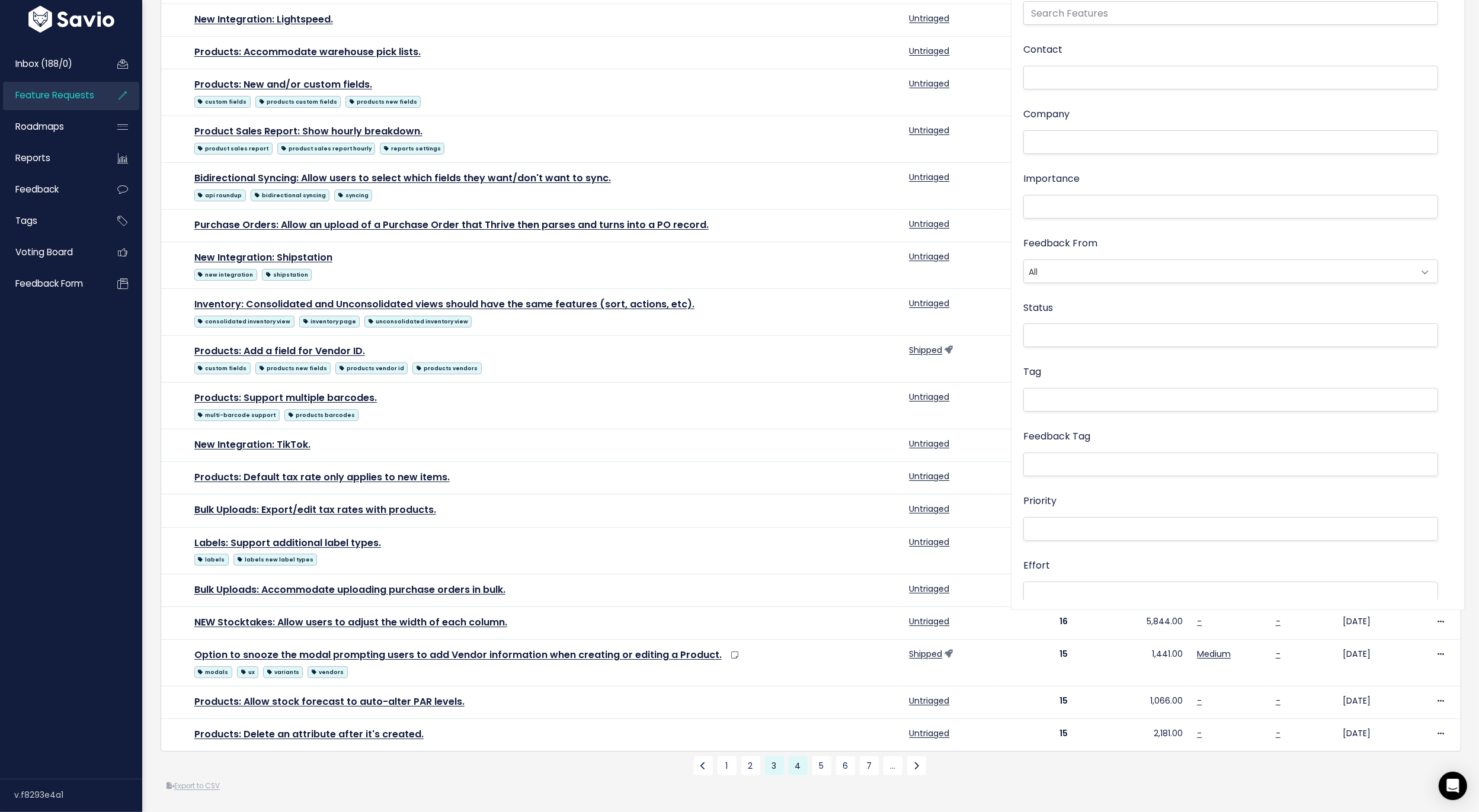
click at [795, 766] on link "4" at bounding box center [798, 766] width 19 height 19
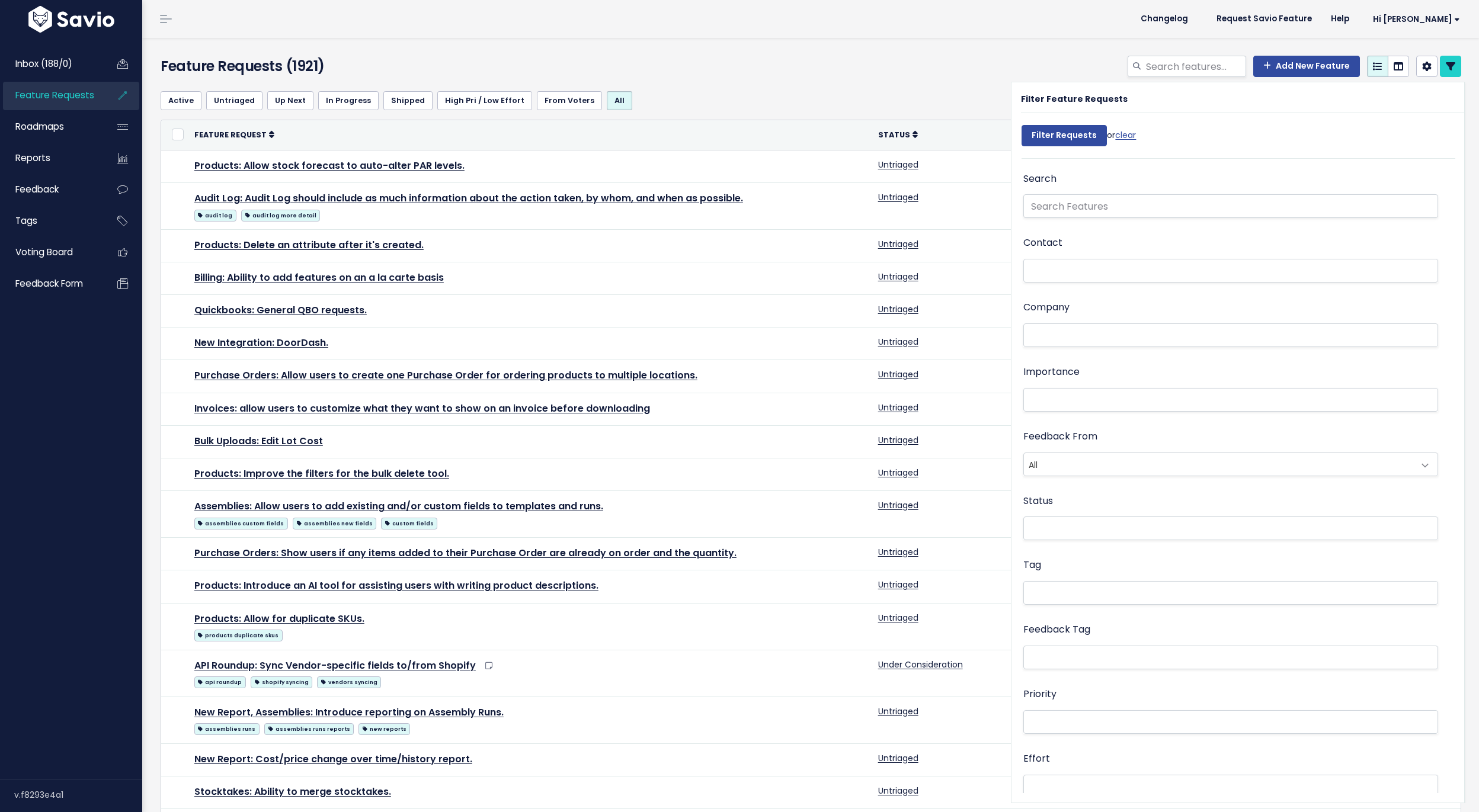
select select
